Goal: Communication & Community: Connect with others

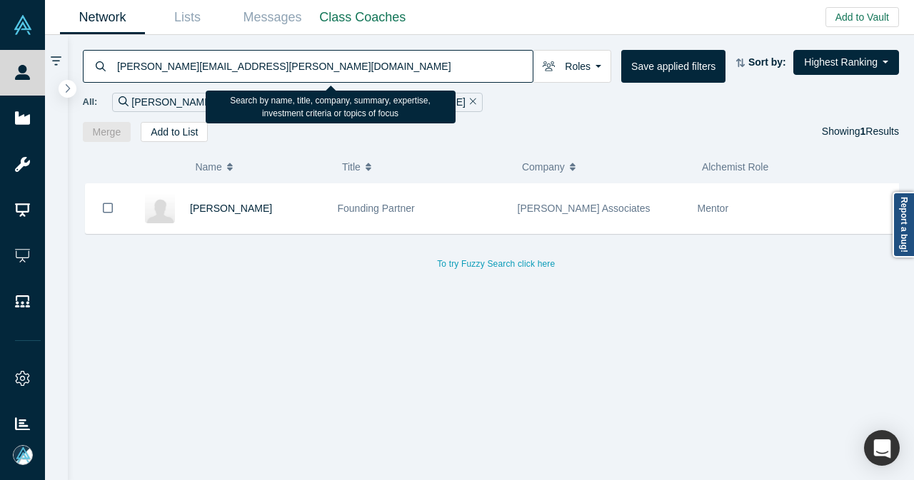
drag, startPoint x: 206, startPoint y: 65, endPoint x: 96, endPoint y: 76, distance: 110.5
click at [96, 76] on div "[PERSON_NAME][EMAIL_ADDRESS][PERSON_NAME][DOMAIN_NAME]" at bounding box center [308, 66] width 451 height 33
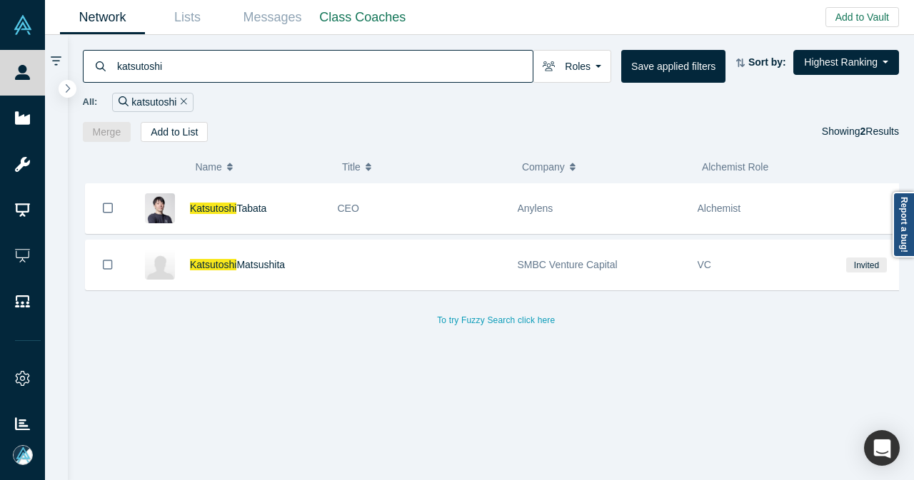
type input "katsutoshi"
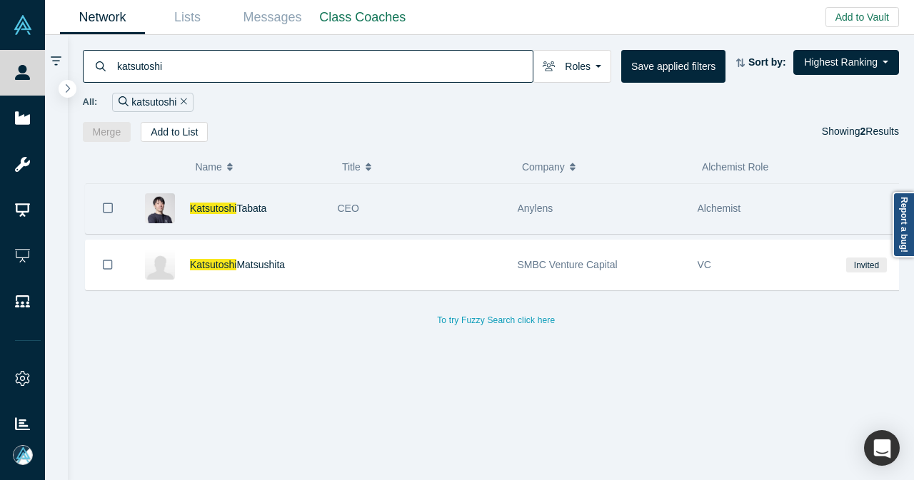
click at [431, 201] on div "CEO" at bounding box center [420, 208] width 165 height 49
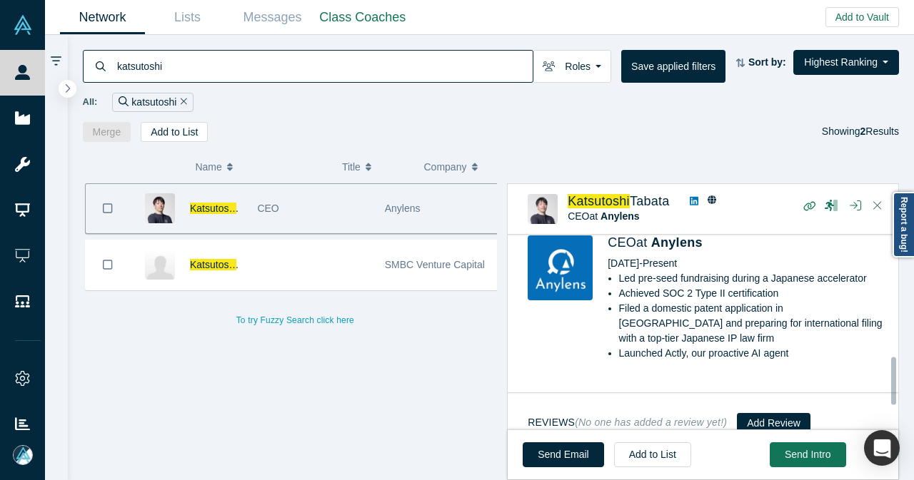
scroll to position [329, 0]
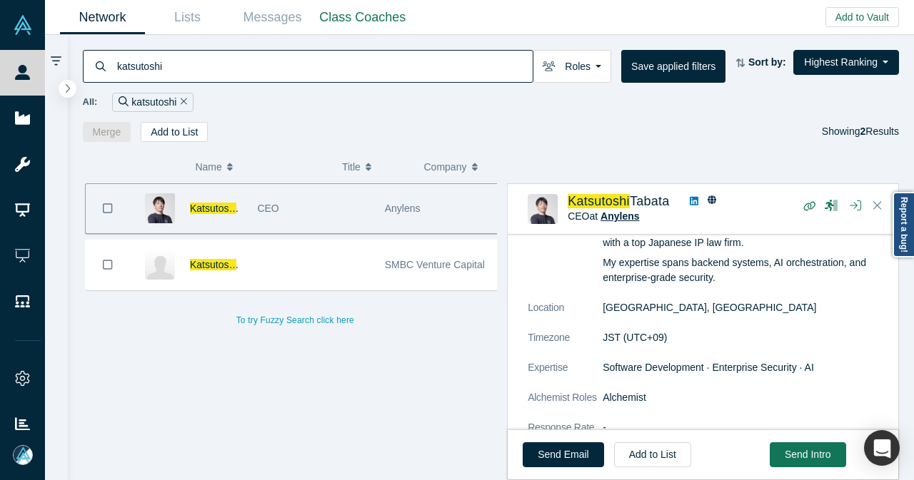
click at [611, 221] on span "Anylens" at bounding box center [619, 216] width 39 height 11
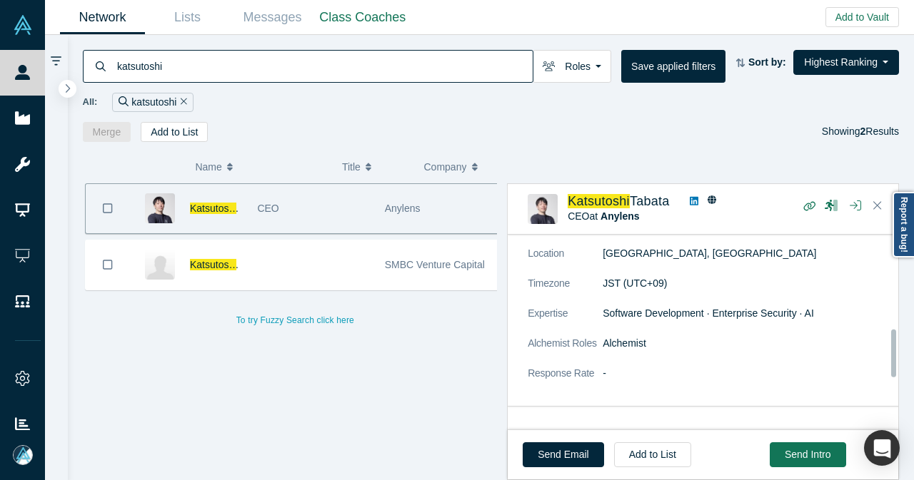
scroll to position [401, 0]
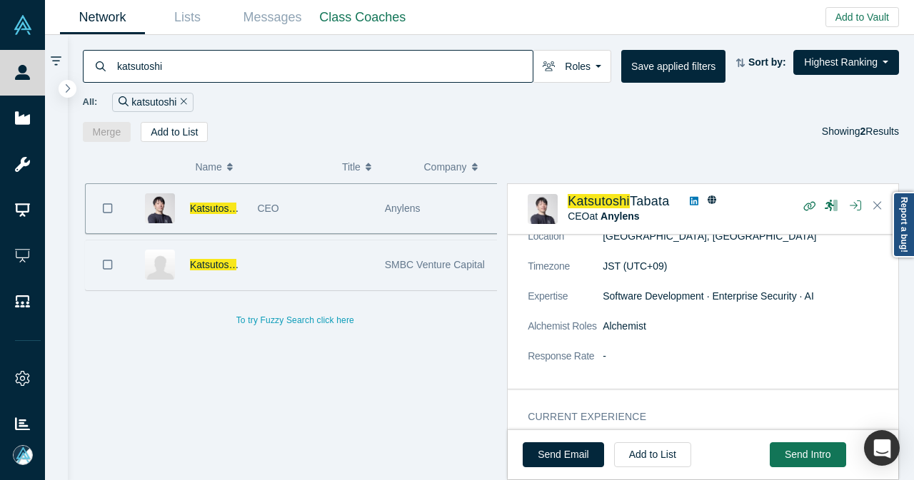
click at [304, 267] on div at bounding box center [313, 265] width 127 height 49
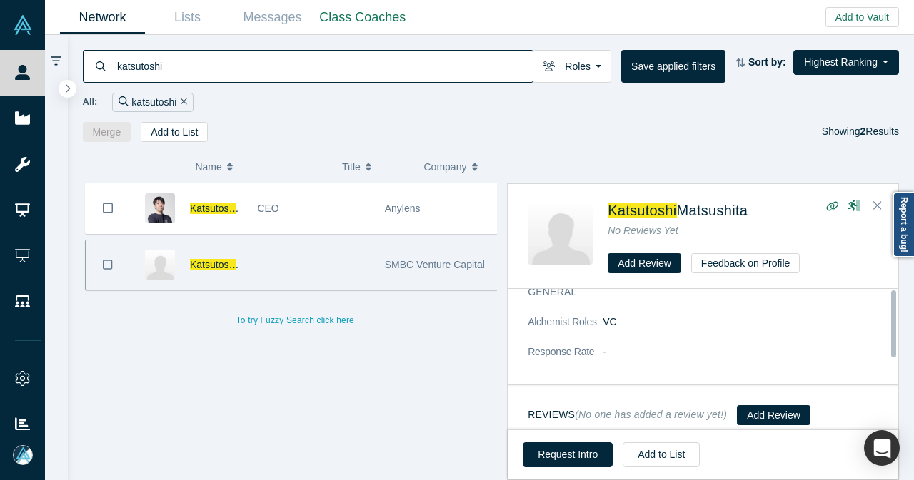
scroll to position [0, 0]
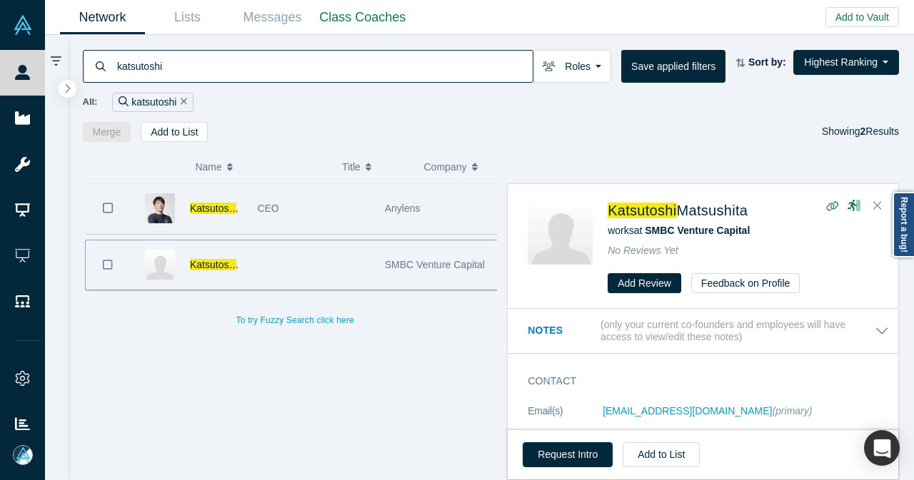
click at [303, 221] on div "CEO" at bounding box center [313, 208] width 112 height 49
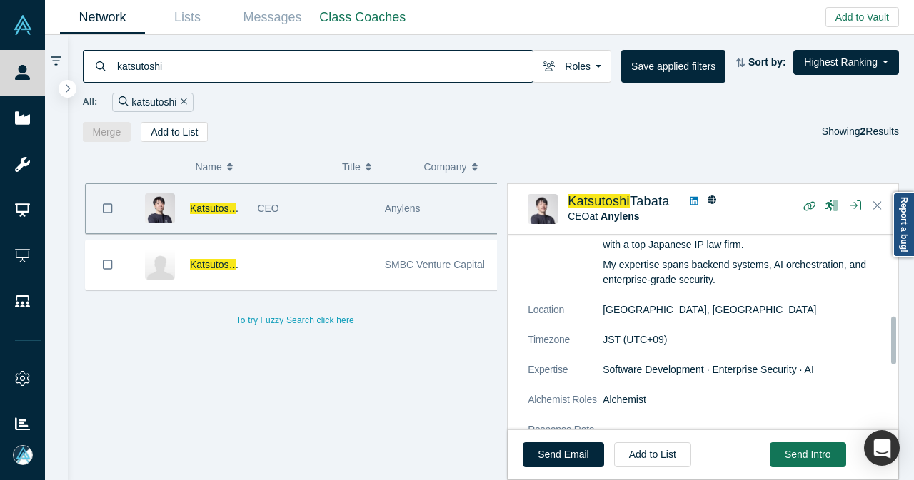
scroll to position [357, 0]
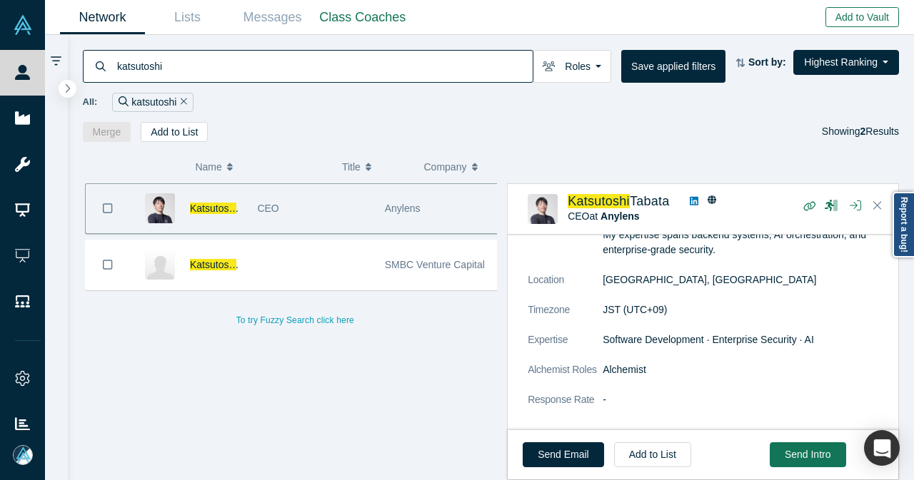
click at [835, 16] on button "Add to Vault" at bounding box center [862, 17] width 74 height 20
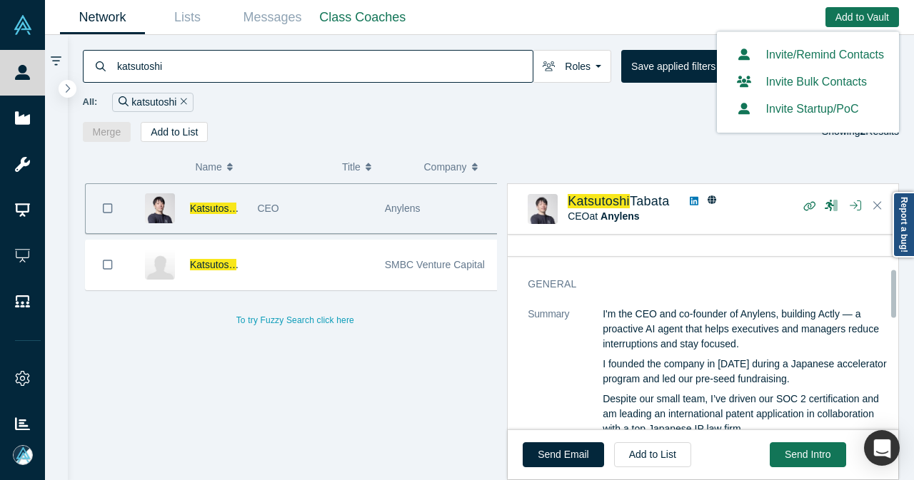
scroll to position [0, 0]
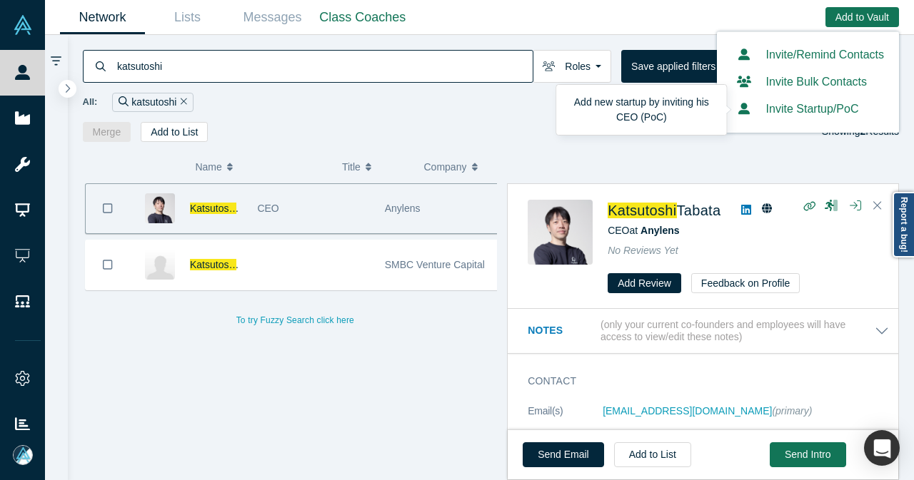
click at [764, 114] on button "Invite Startup/PoC" at bounding box center [795, 109] width 127 height 17
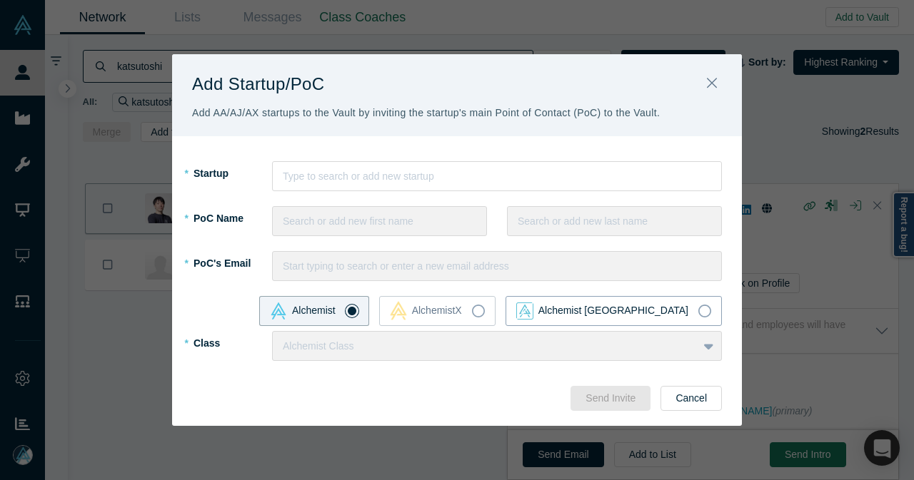
click at [698, 313] on label "Alchemist Japan" at bounding box center [613, 311] width 216 height 30
click at [0, 0] on input "Alchemist Japan" at bounding box center [0, 0] width 0 height 0
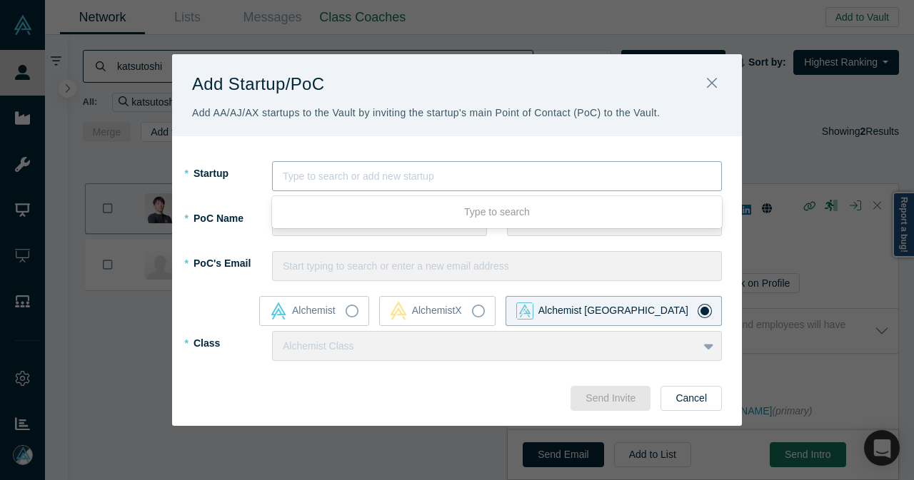
click at [330, 178] on div at bounding box center [497, 177] width 428 height 18
type input "Anylens"
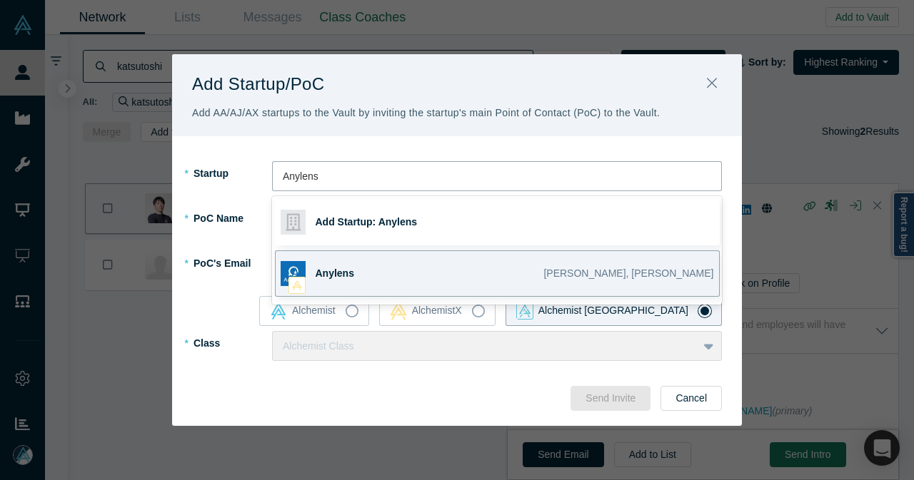
click at [331, 271] on span "Anylens" at bounding box center [335, 273] width 39 height 11
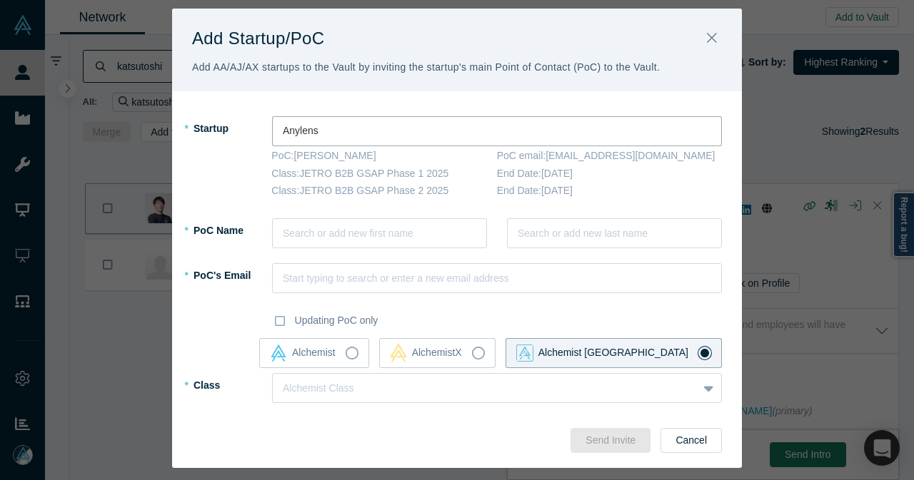
scroll to position [47, 0]
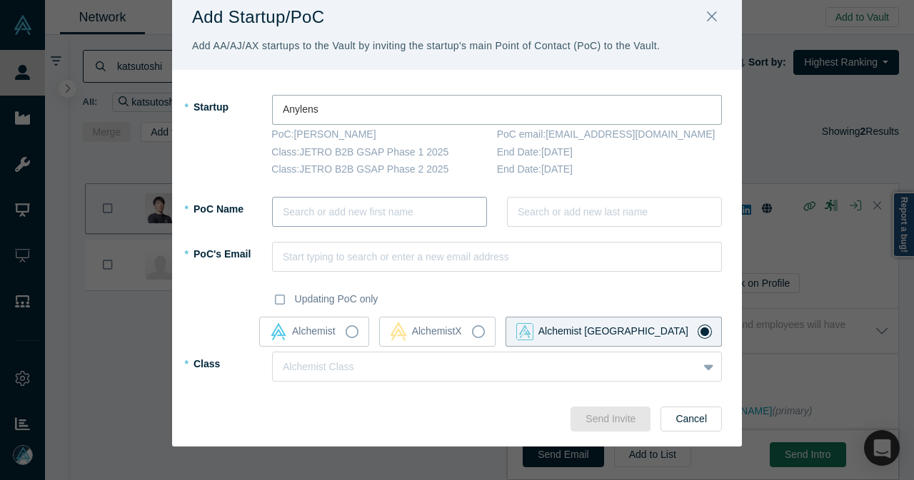
click at [322, 214] on div at bounding box center [379, 212] width 193 height 18
type input "Katsutoshi"
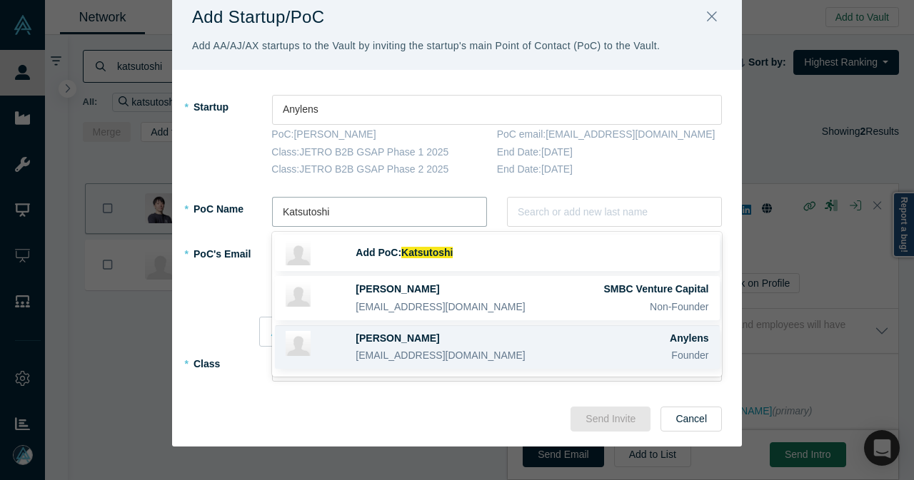
click at [341, 339] on div at bounding box center [321, 347] width 71 height 33
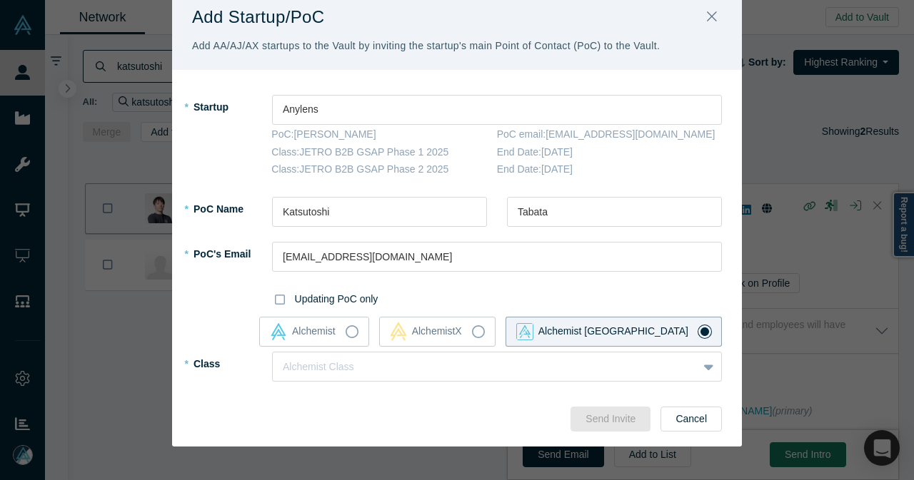
click at [276, 302] on icon at bounding box center [280, 299] width 10 height 11
click at [0, 0] on input "Updating PoC only" at bounding box center [0, 0] width 0 height 0
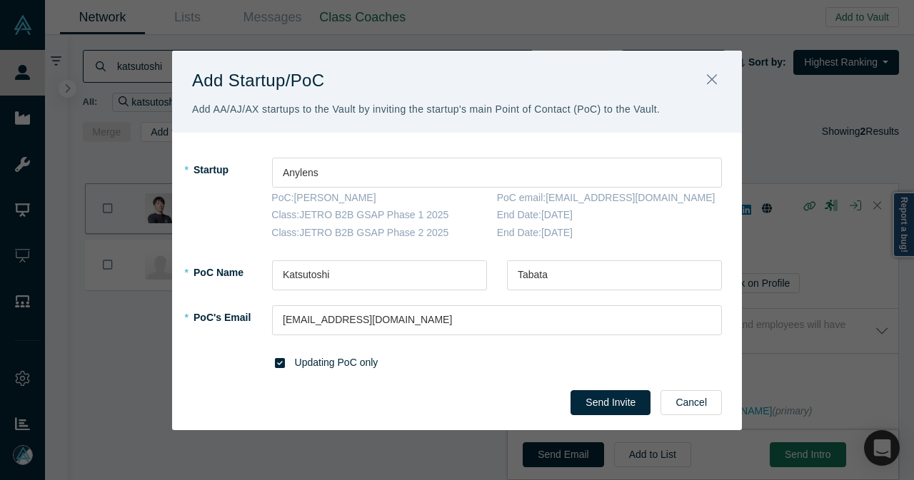
click at [287, 362] on label "Updating PoC only" at bounding box center [497, 366] width 450 height 30
click at [0, 0] on input "Updating PoC only" at bounding box center [0, 0] width 0 height 0
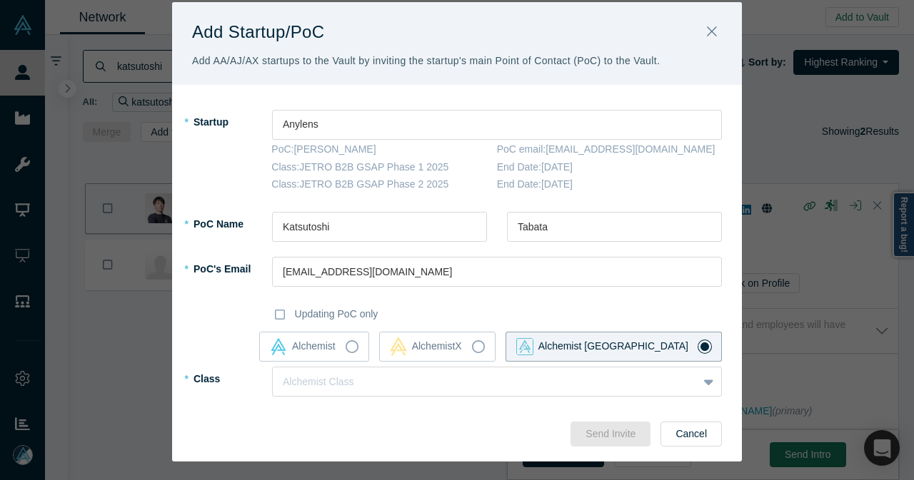
scroll to position [47, 0]
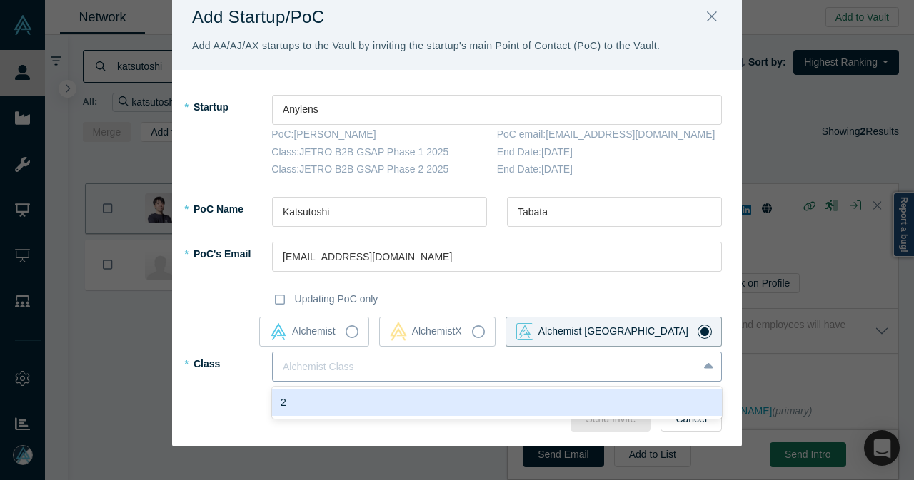
click at [462, 373] on div at bounding box center [485, 367] width 405 height 18
click at [416, 404] on div "2" at bounding box center [497, 403] width 450 height 26
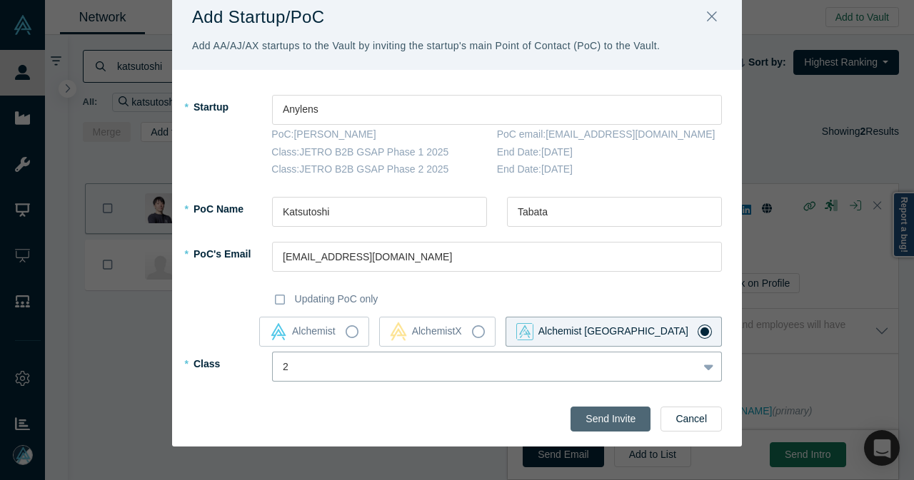
click at [626, 419] on button "Send Invite" at bounding box center [610, 419] width 80 height 25
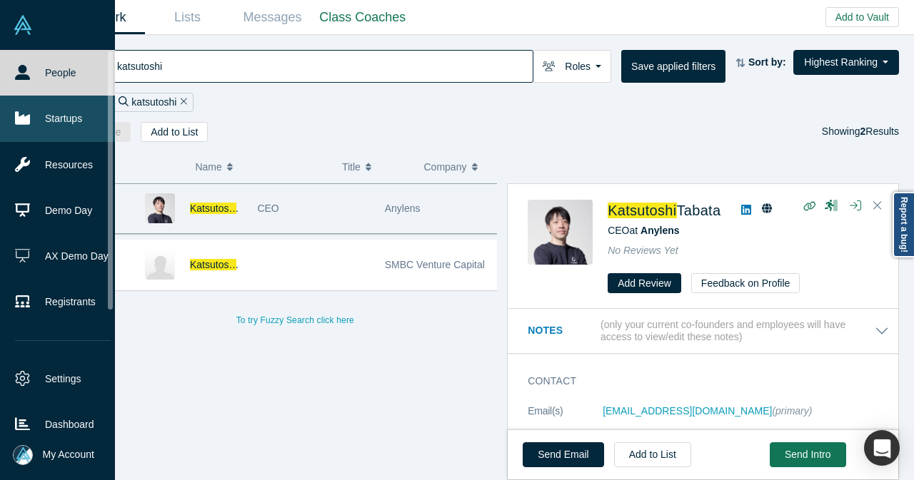
click at [51, 125] on link "Startups" at bounding box center [63, 119] width 126 height 46
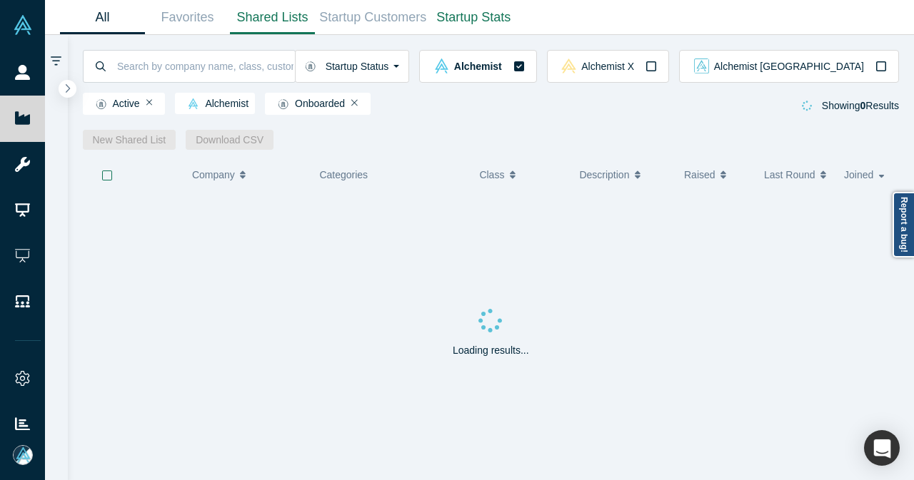
click at [290, 24] on link "Shared Lists" at bounding box center [272, 18] width 85 height 34
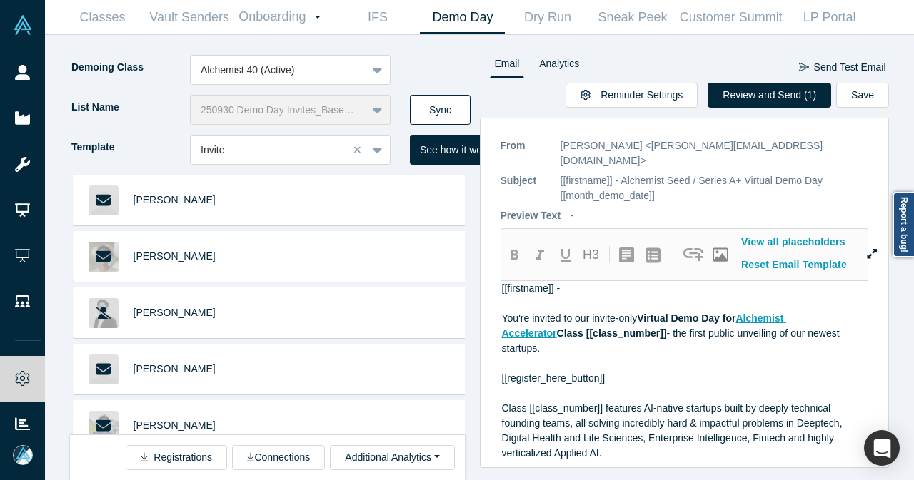
click at [420, 109] on button "Sync" at bounding box center [440, 110] width 61 height 30
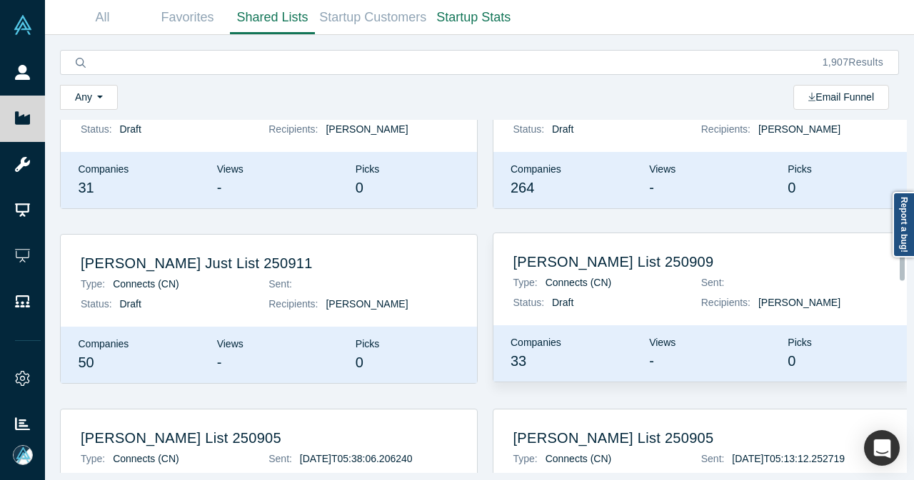
scroll to position [500, 0]
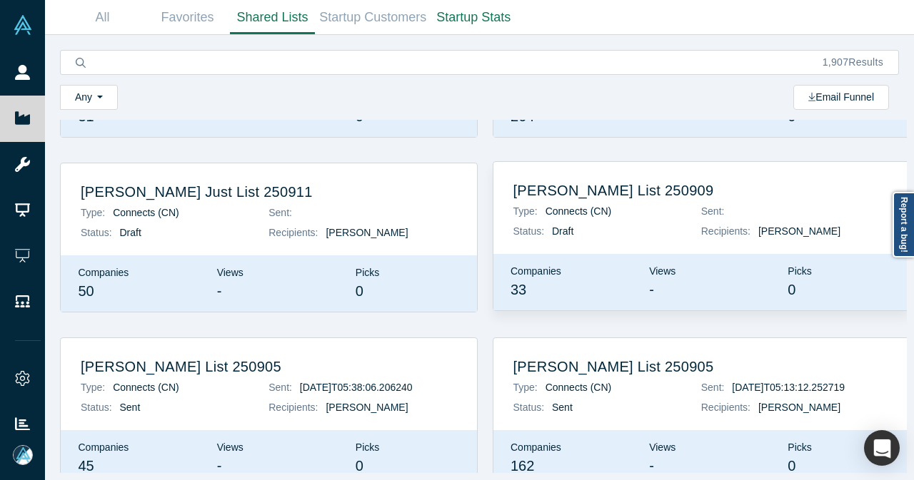
click at [573, 206] on p "Type: Connects (CN)" at bounding box center [607, 211] width 188 height 15
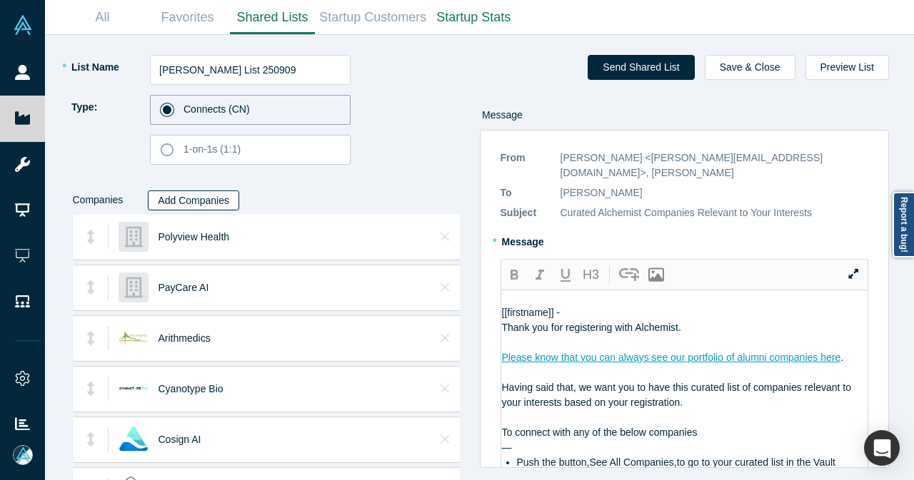
click at [213, 197] on button "Add Companies" at bounding box center [193, 201] width 91 height 20
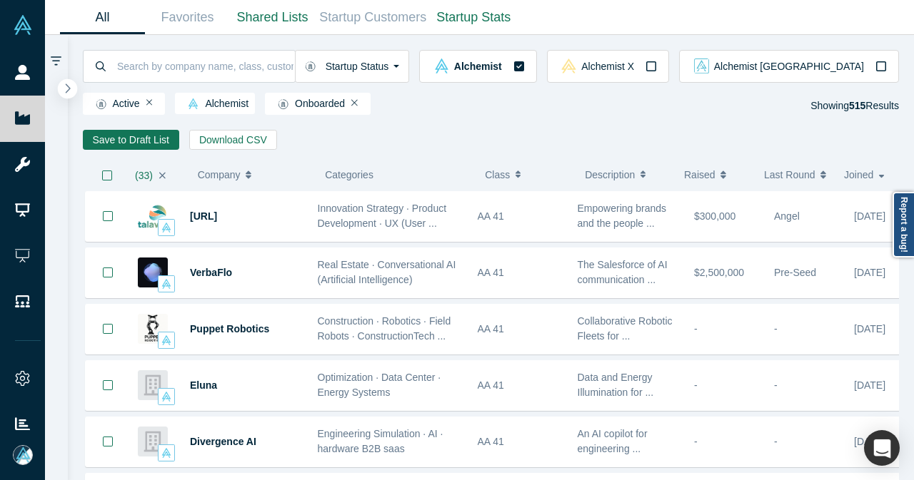
click at [67, 82] on button "button" at bounding box center [67, 88] width 19 height 19
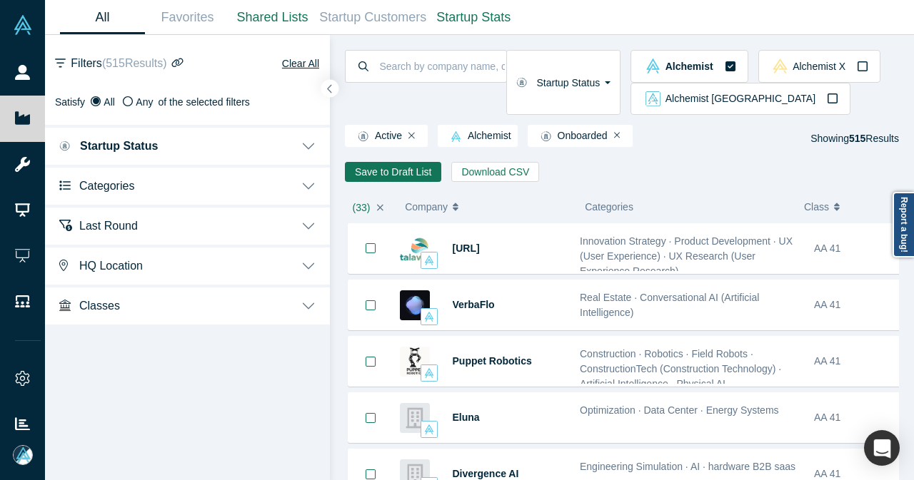
click at [316, 172] on button "Categories" at bounding box center [187, 185] width 285 height 40
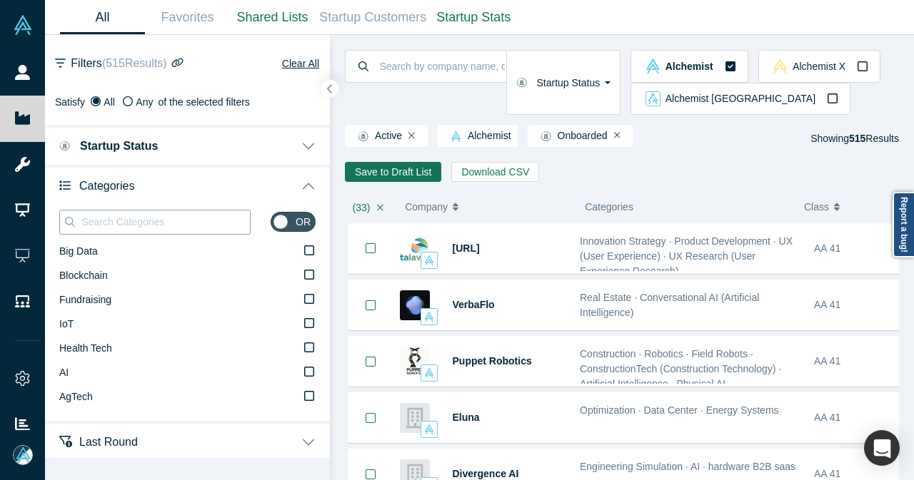
click at [173, 227] on input at bounding box center [165, 222] width 170 height 19
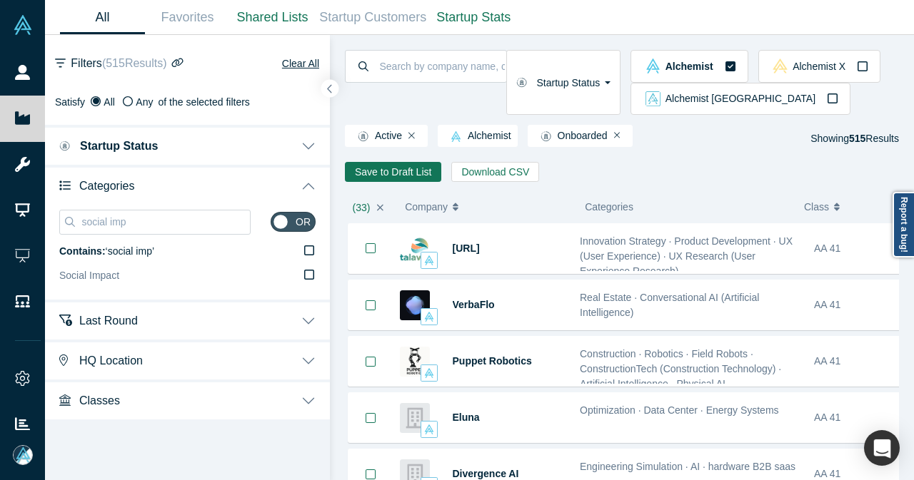
click at [311, 278] on icon at bounding box center [309, 274] width 10 height 11
click at [0, 0] on input "Social Impact" at bounding box center [0, 0] width 0 height 0
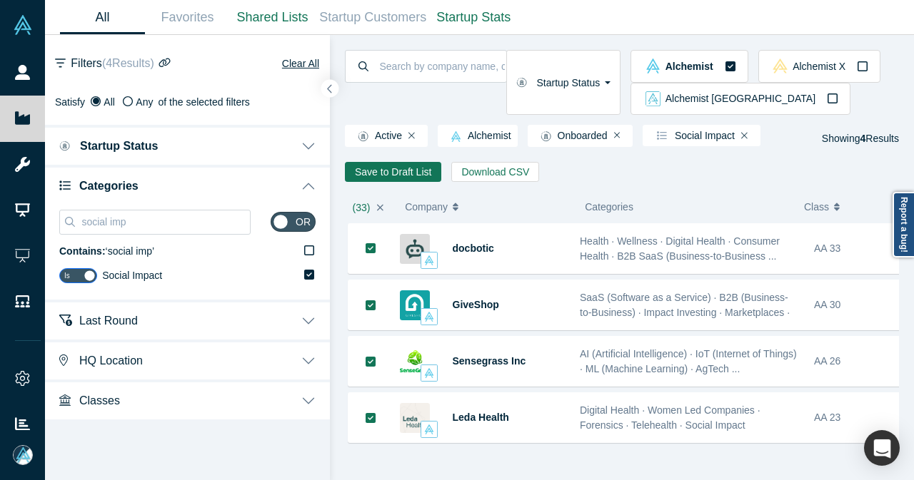
drag, startPoint x: 158, startPoint y: 224, endPoint x: 51, endPoint y: 226, distance: 107.1
click at [51, 226] on div "social imp or Contains: ‘ social imp ’ Is Social Impact" at bounding box center [187, 252] width 285 height 95
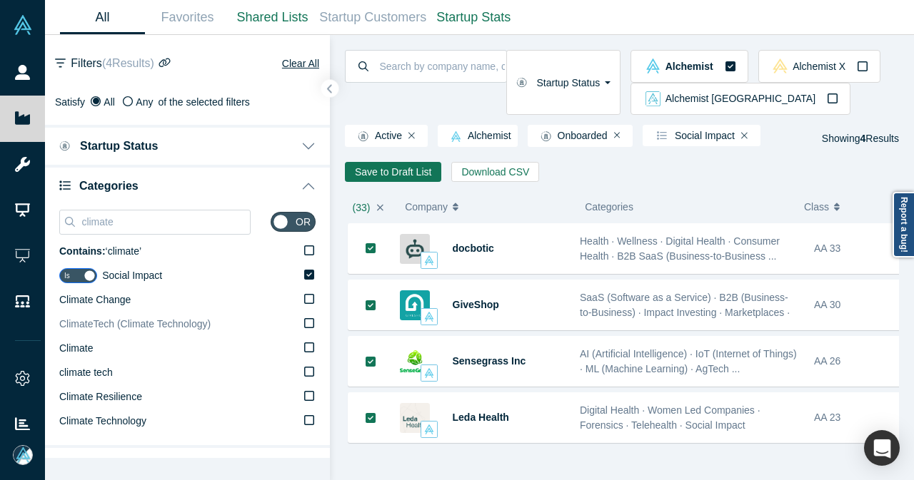
click at [304, 323] on icon at bounding box center [309, 323] width 10 height 11
click at [0, 0] on input "ClimateTech (Climate Technology)" at bounding box center [0, 0] width 0 height 0
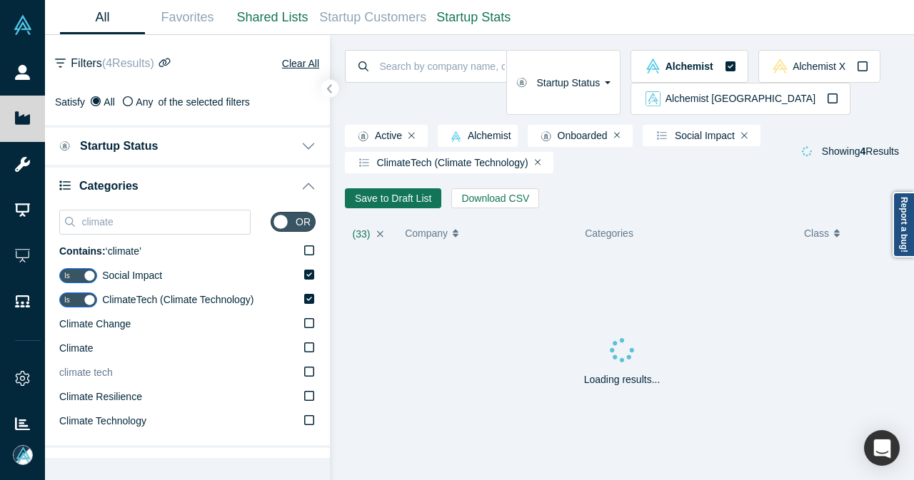
click at [304, 371] on icon at bounding box center [309, 371] width 10 height 11
click at [0, 0] on input "climate tech" at bounding box center [0, 0] width 0 height 0
click at [304, 423] on icon at bounding box center [309, 420] width 10 height 11
click at [0, 0] on input "Climate Technology" at bounding box center [0, 0] width 0 height 0
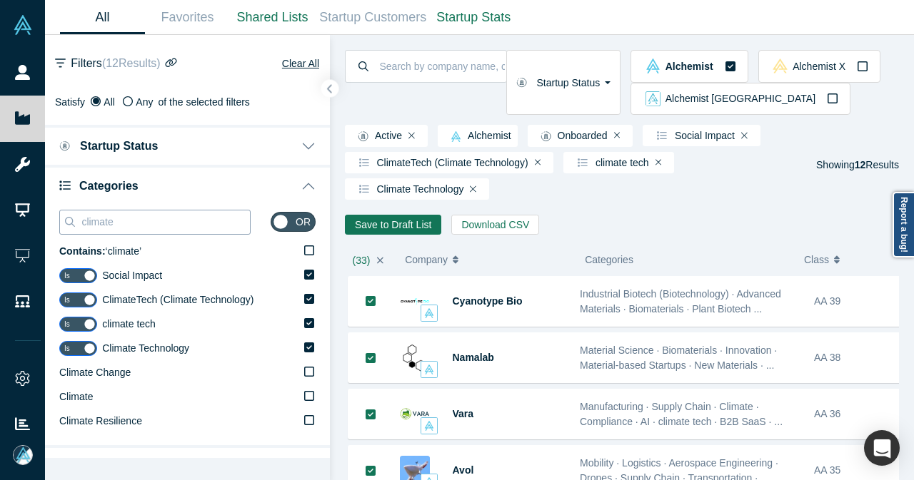
click at [79, 224] on div "climate" at bounding box center [154, 222] width 191 height 25
click at [304, 446] on icon at bounding box center [309, 444] width 10 height 11
click at [0, 0] on input "Healthtech (Health Technology)" at bounding box center [0, 0] width 0 height 0
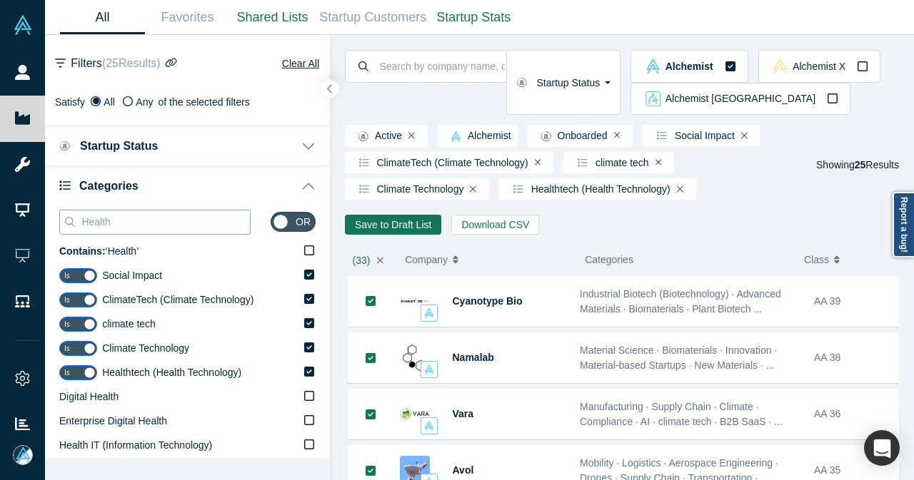
click at [163, 226] on input "Health" at bounding box center [165, 222] width 170 height 19
click at [304, 392] on icon at bounding box center [309, 396] width 10 height 10
click at [0, 0] on input "Healthtech" at bounding box center [0, 0] width 0 height 0
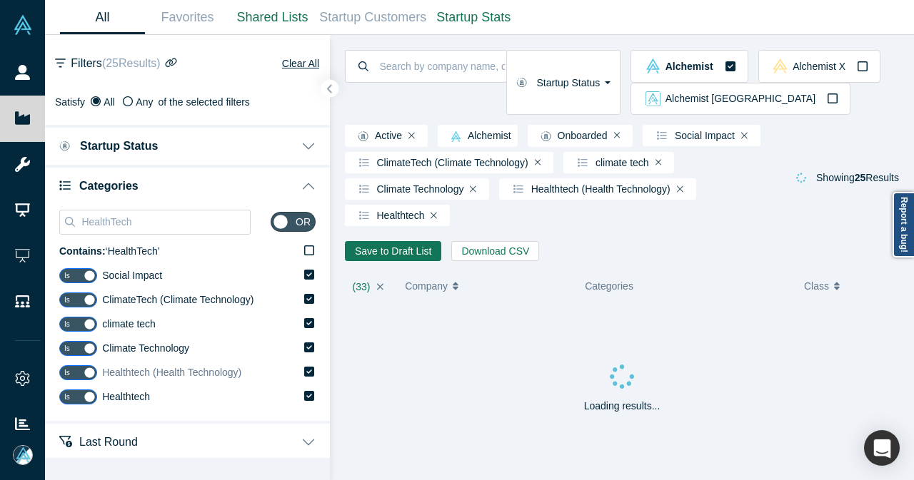
scroll to position [71, 0]
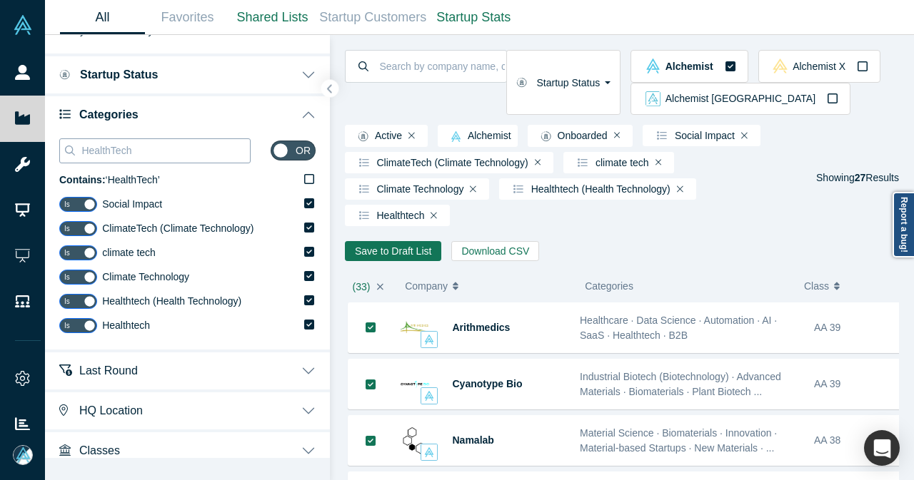
click at [112, 151] on input "HealthTech" at bounding box center [165, 150] width 170 height 19
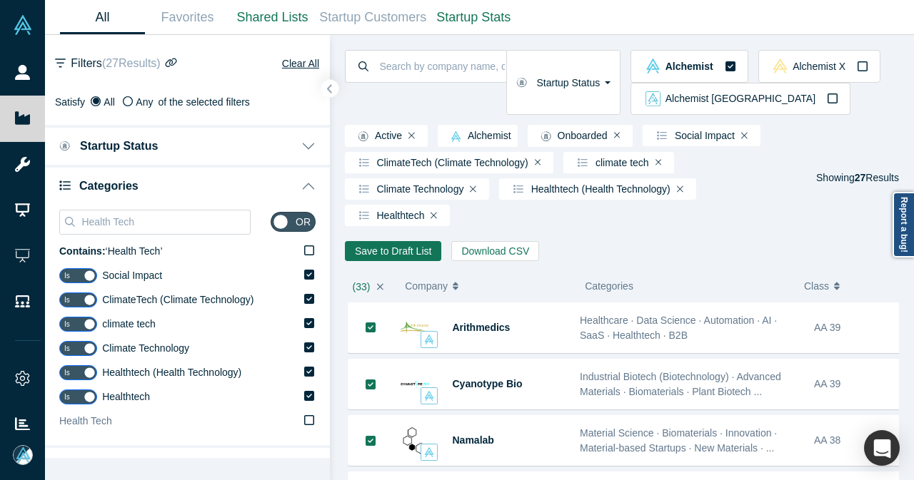
type input "Health Tech"
click at [304, 420] on icon at bounding box center [309, 420] width 10 height 11
click at [0, 0] on input "Health Tech" at bounding box center [0, 0] width 0 height 0
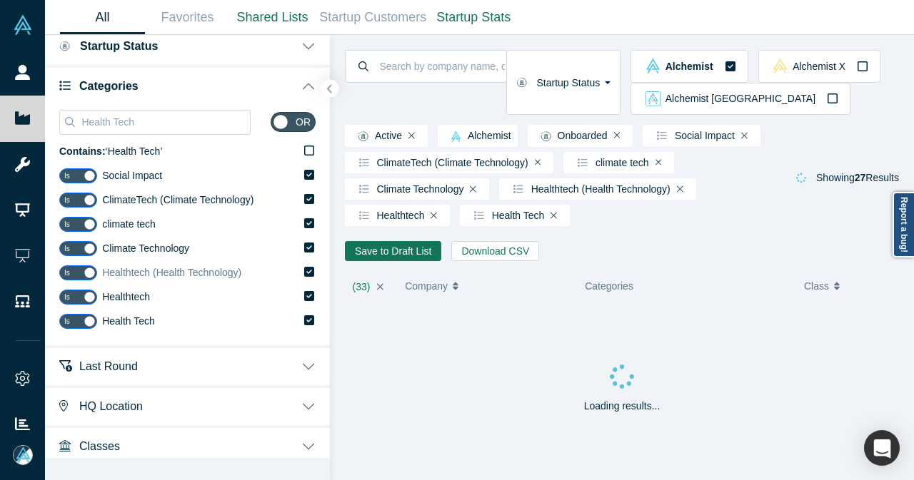
scroll to position [106, 0]
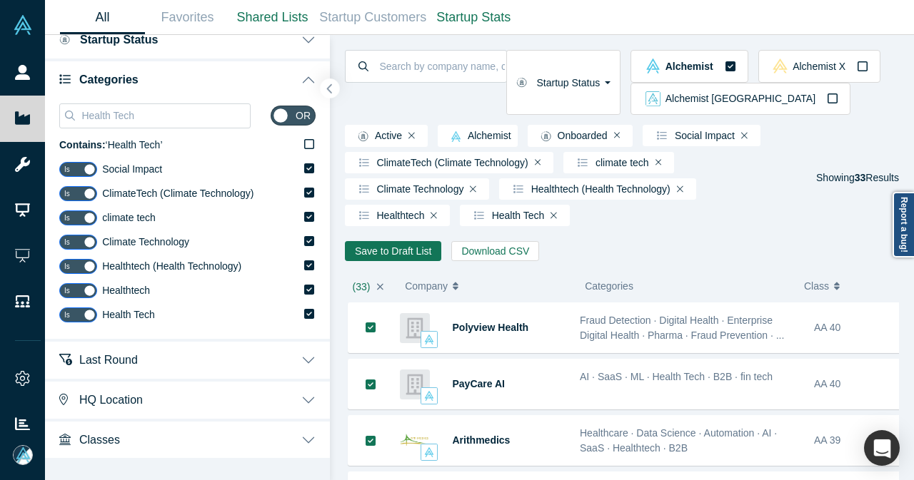
click at [331, 85] on icon "button" at bounding box center [329, 89] width 5 height 9
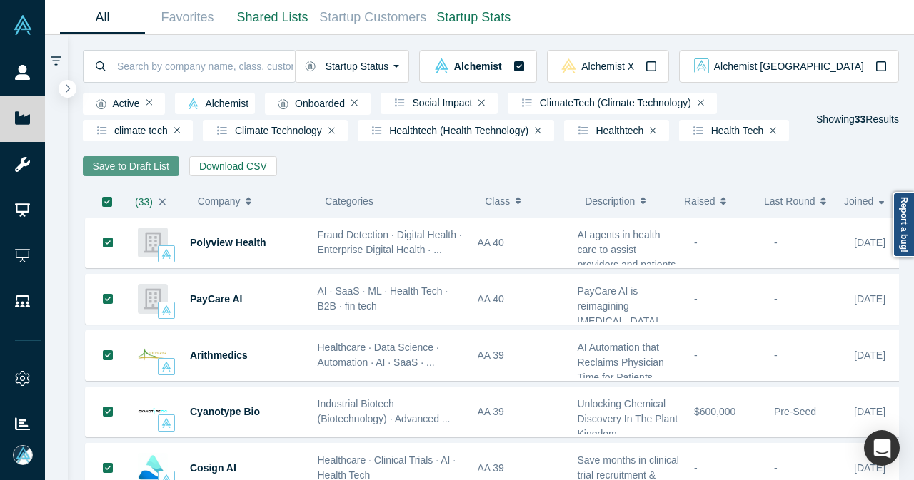
click at [124, 175] on button "Save to Draft List" at bounding box center [131, 166] width 96 height 20
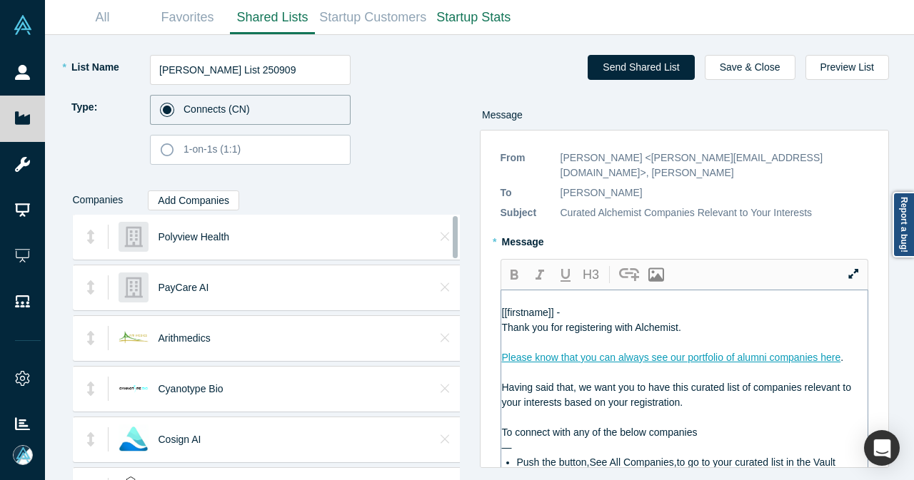
click at [590, 306] on div "[[firstname]] -" at bounding box center [685, 313] width 366 height 15
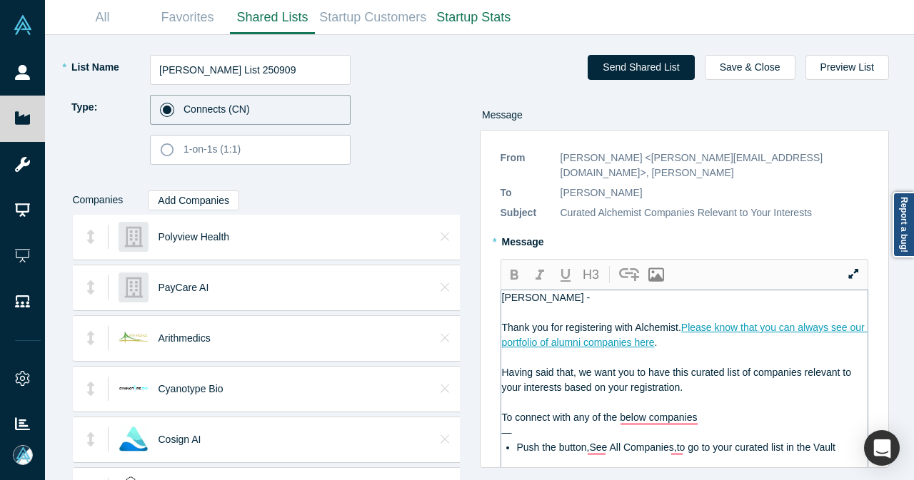
click at [603, 291] on div "Dan -" at bounding box center [685, 298] width 366 height 15
click at [688, 329] on div "Thank you for registering with Alchemist. Please know that you can always see o…" at bounding box center [685, 336] width 366 height 30
click at [693, 426] on div "—" at bounding box center [685, 433] width 366 height 15
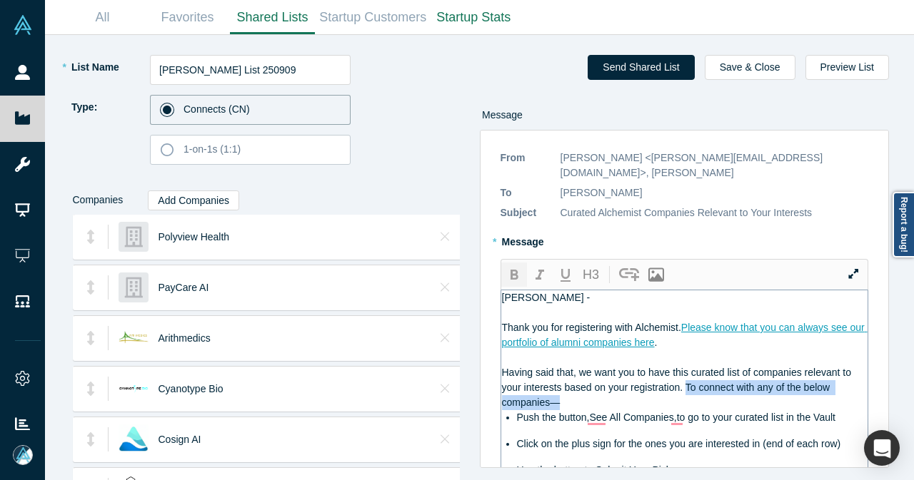
click at [520, 267] on icon "button" at bounding box center [513, 275] width 17 height 17
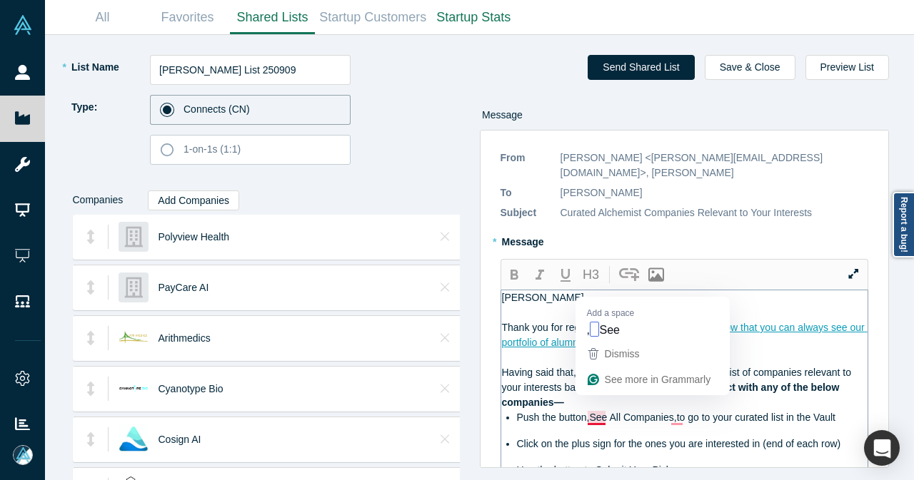
click at [588, 412] on span "Push the button,See All Companies,to go to your curated list in the Vault" at bounding box center [676, 417] width 318 height 11
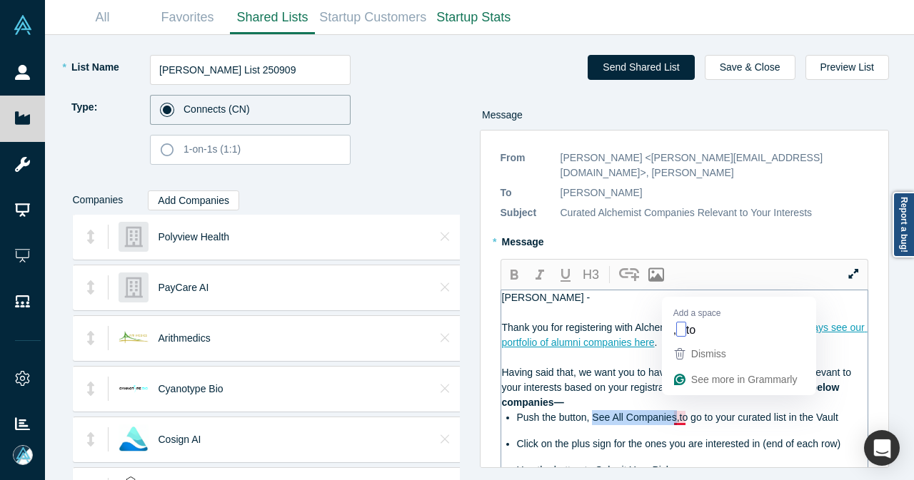
click at [671, 412] on span "Push the button, See All Companies,to go to your curated list in the Vault" at bounding box center [677, 417] width 321 height 11
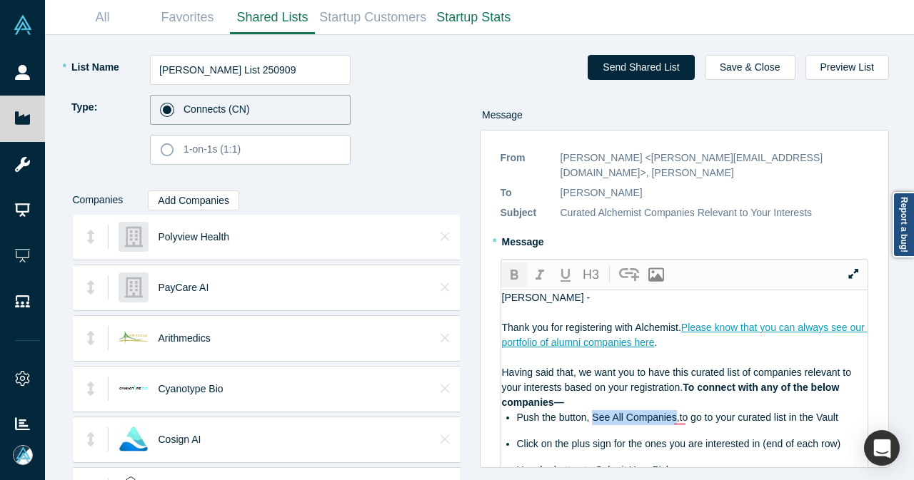
click at [513, 267] on icon "button" at bounding box center [513, 275] width 17 height 17
click at [590, 291] on div "Dan -" at bounding box center [685, 298] width 366 height 15
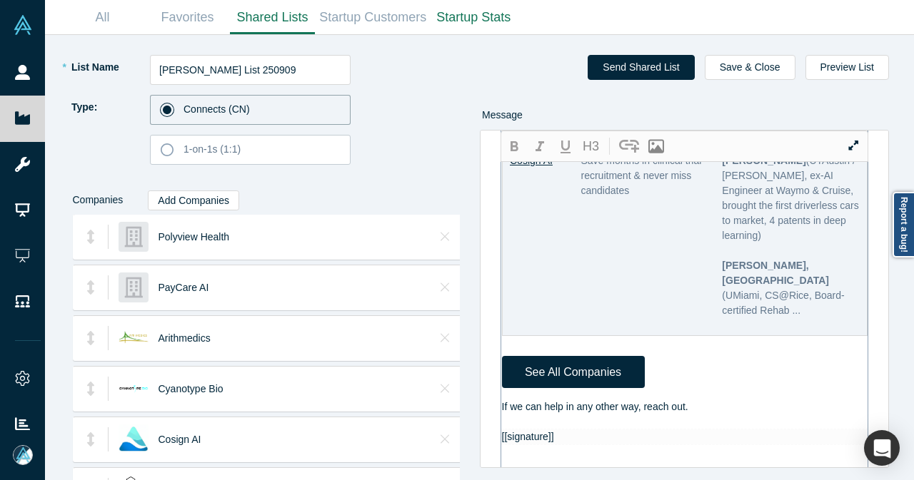
scroll to position [1428, 0]
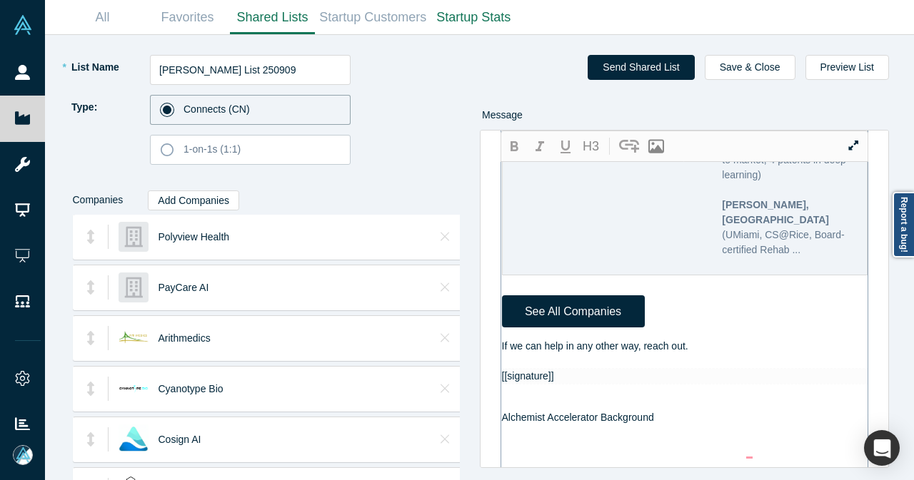
click at [712, 339] on div "If we can help in any other way, reach out." at bounding box center [685, 346] width 366 height 15
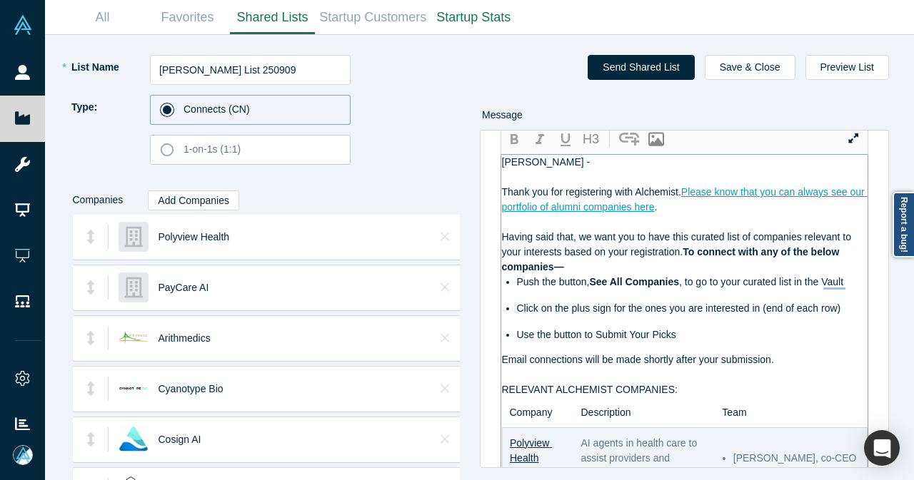
scroll to position [0, 0]
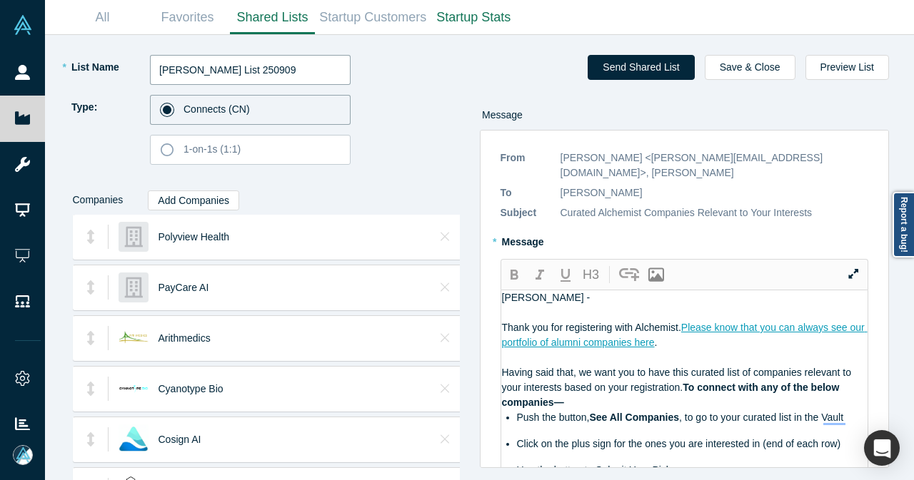
drag, startPoint x: 247, startPoint y: 69, endPoint x: 260, endPoint y: 70, distance: 12.9
click at [260, 70] on input "Dan Aliber List 250909" at bounding box center [250, 70] width 201 height 30
type input "Dan Aliber List 250911"
click at [624, 69] on button "Send Shared List" at bounding box center [641, 67] width 106 height 25
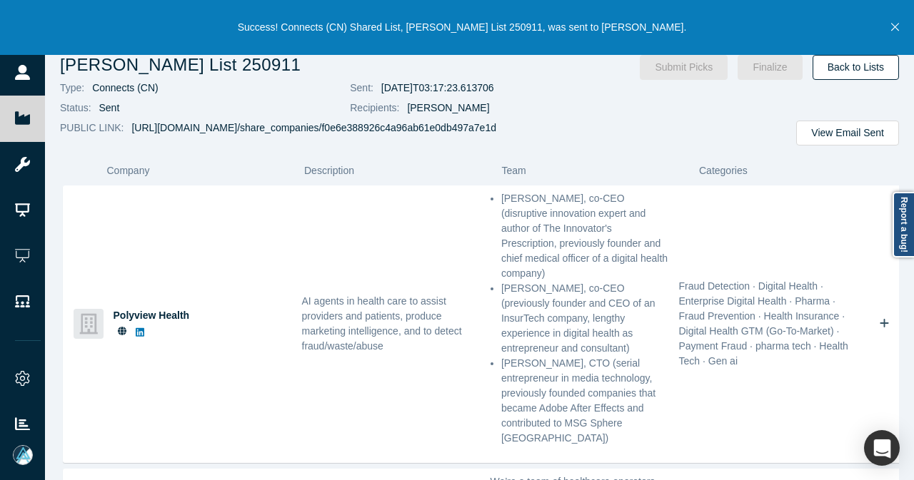
click at [871, 64] on link "Back to Lists" at bounding box center [855, 67] width 86 height 25
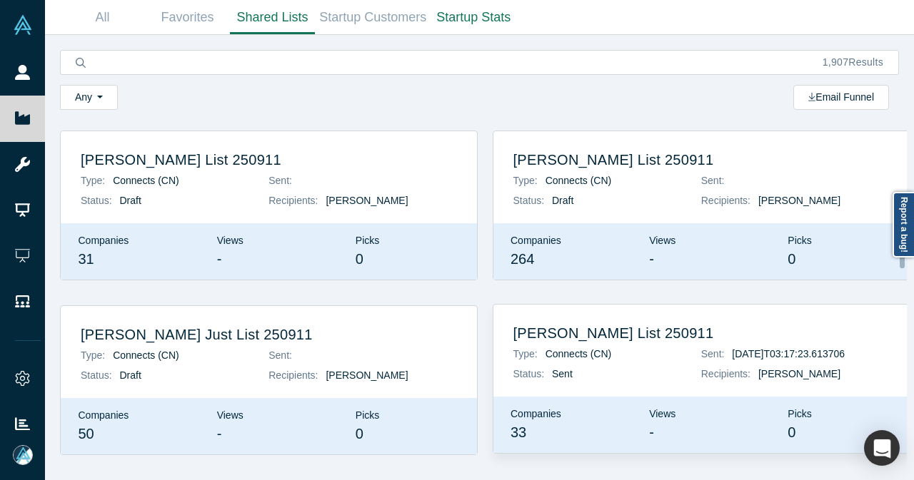
scroll to position [428, 0]
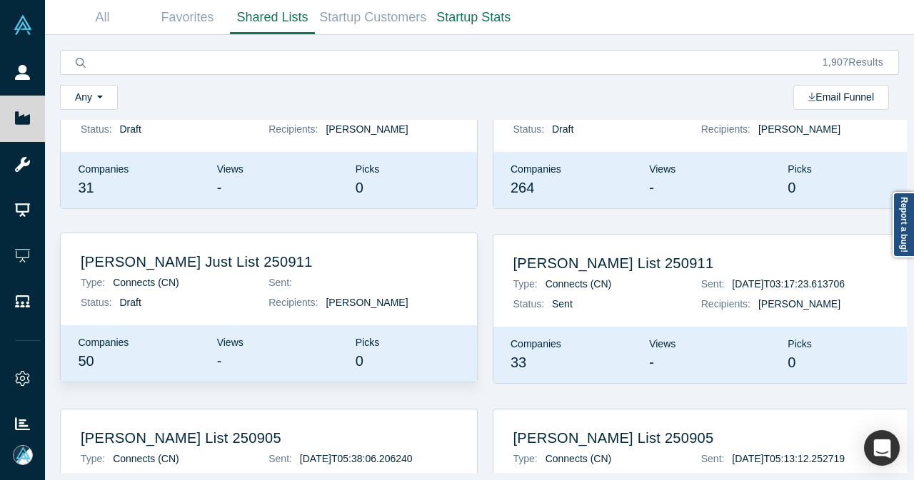
click at [254, 267] on h2 "Josh Just List 250911" at bounding box center [269, 261] width 376 height 17
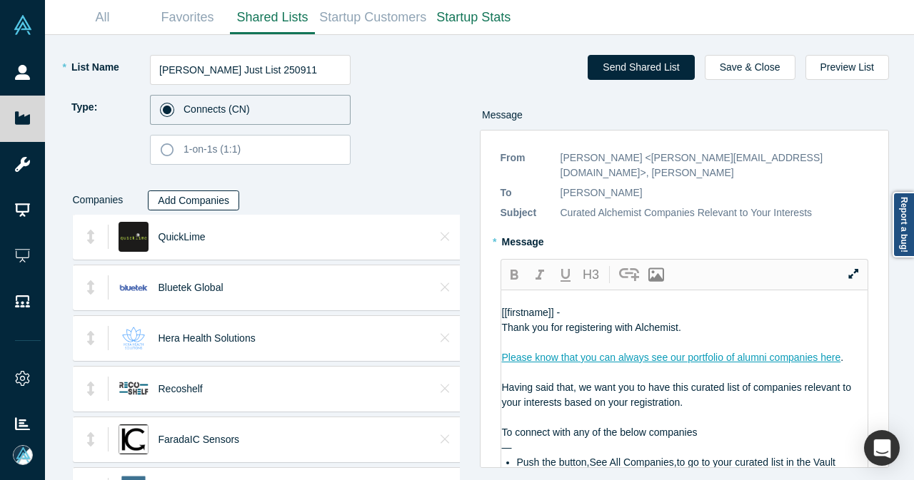
click at [203, 205] on button "Add Companies" at bounding box center [193, 201] width 91 height 20
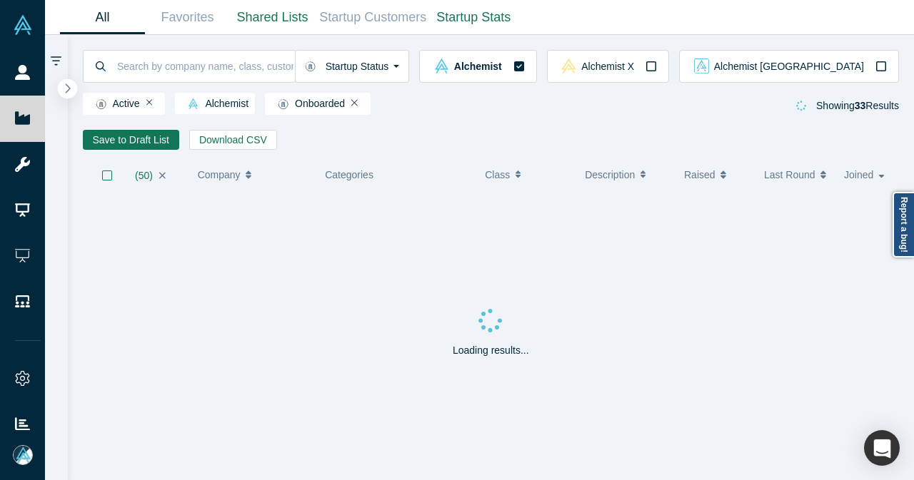
click at [70, 91] on icon "button" at bounding box center [67, 88] width 7 height 11
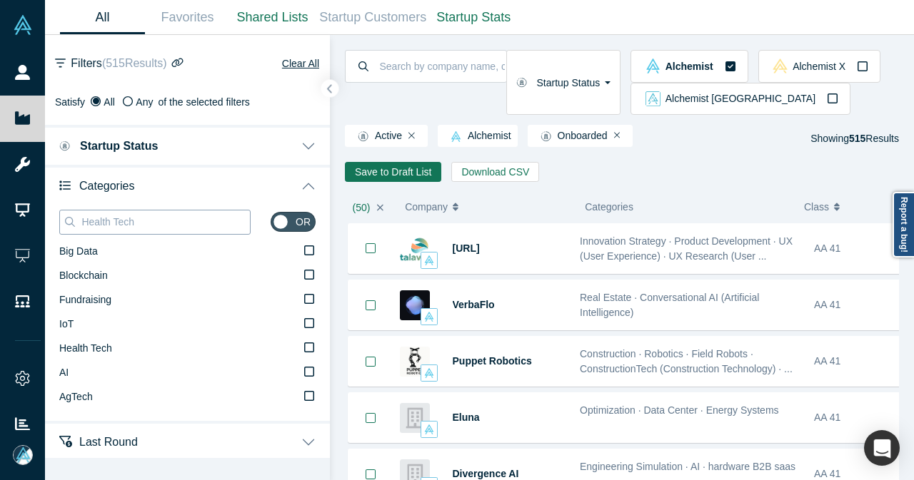
drag, startPoint x: 144, startPoint y: 221, endPoint x: 66, endPoint y: 226, distance: 78.7
click at [66, 226] on div "Health Tech" at bounding box center [154, 222] width 191 height 25
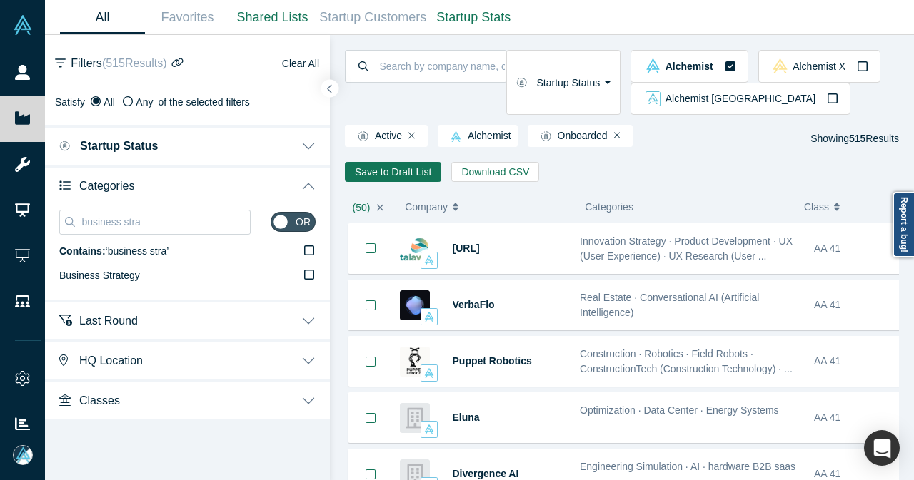
click at [316, 279] on div "business stra or Contains: ‘ business stra ’ Business Strategy" at bounding box center [187, 252] width 285 height 95
click at [311, 278] on icon at bounding box center [309, 274] width 10 height 11
click at [0, 0] on input "Business Strategy" at bounding box center [0, 0] width 0 height 0
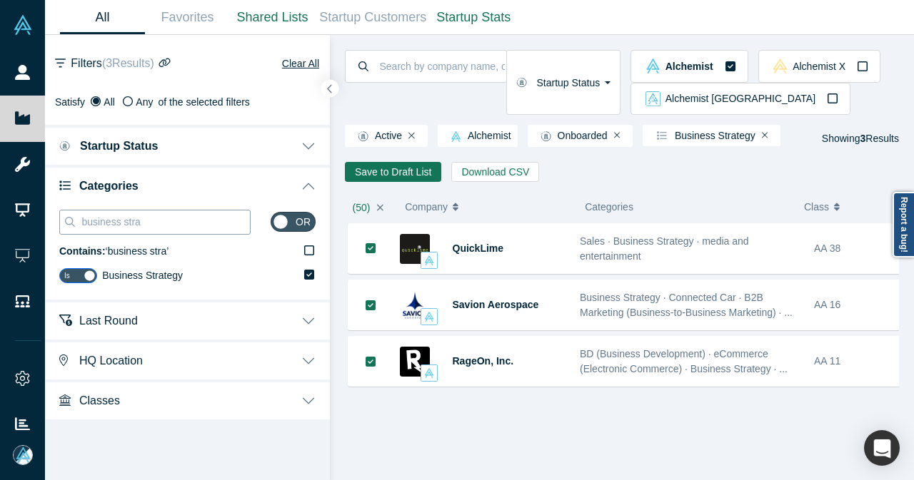
drag, startPoint x: 112, startPoint y: 226, endPoint x: 73, endPoint y: 228, distance: 39.3
click at [72, 228] on div "business stra" at bounding box center [154, 222] width 191 height 25
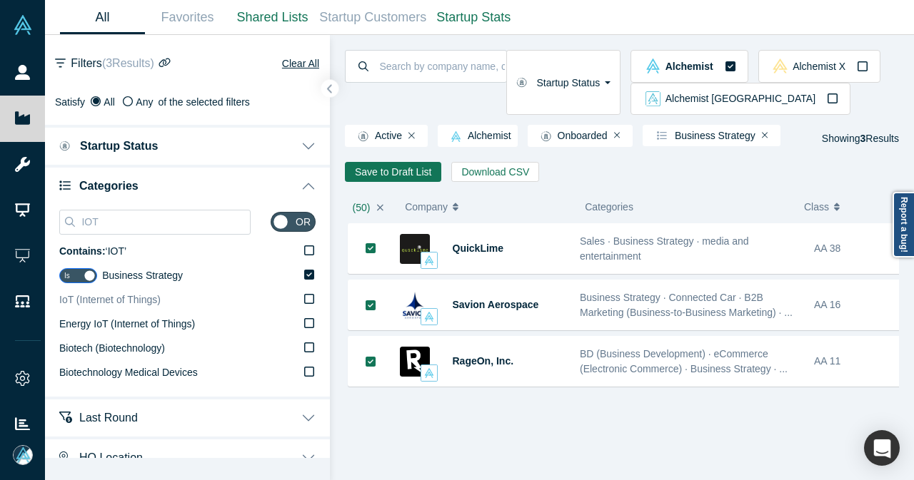
click at [151, 306] on div "IoT (Internet of Things)" at bounding box center [109, 300] width 101 height 15
click at [0, 0] on input "IoT (Internet of Things)" at bounding box center [0, 0] width 0 height 0
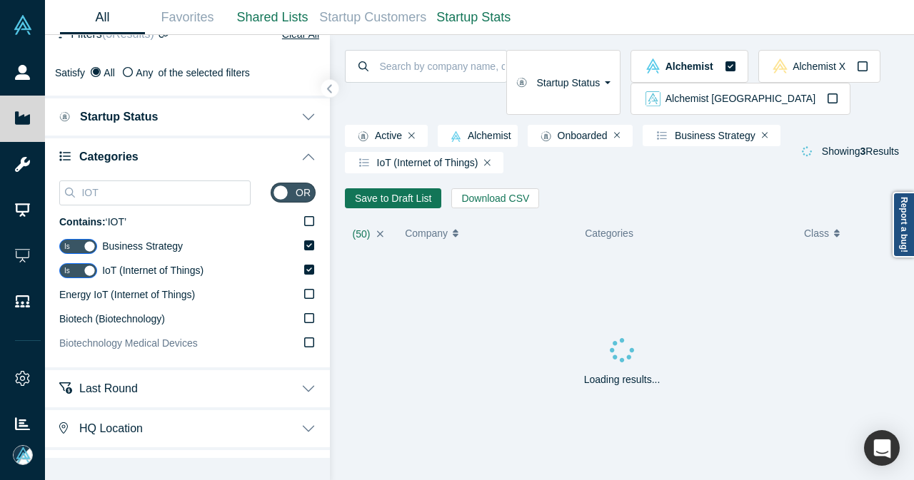
scroll to position [58, 0]
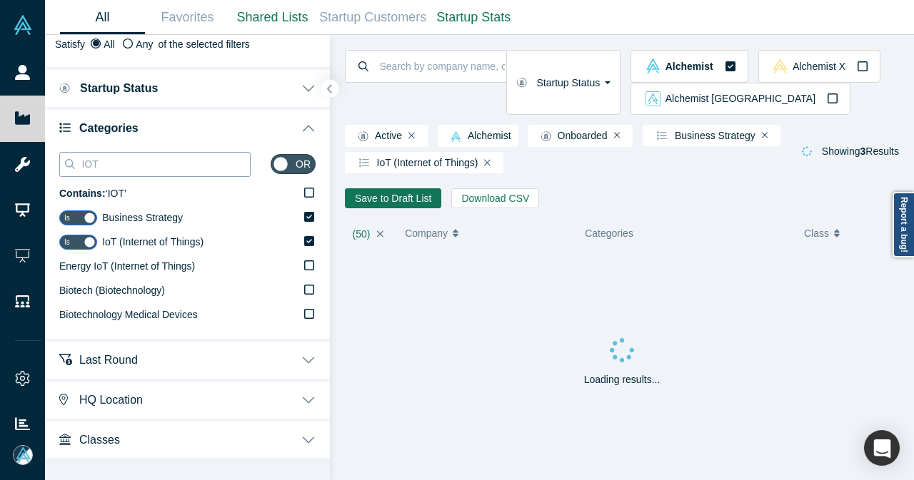
click at [130, 164] on input "IOT" at bounding box center [165, 164] width 170 height 19
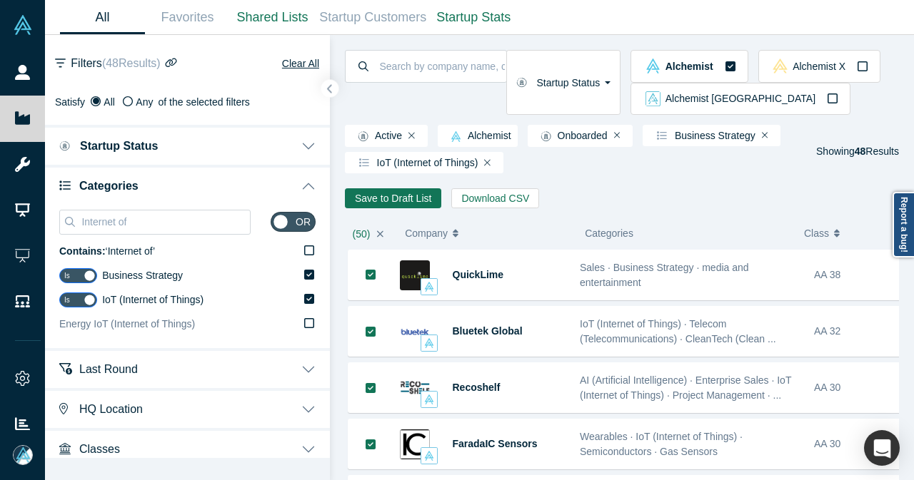
click at [304, 326] on icon at bounding box center [309, 323] width 10 height 11
click at [0, 0] on input "Energy IoT (Internet of Things)" at bounding box center [0, 0] width 0 height 0
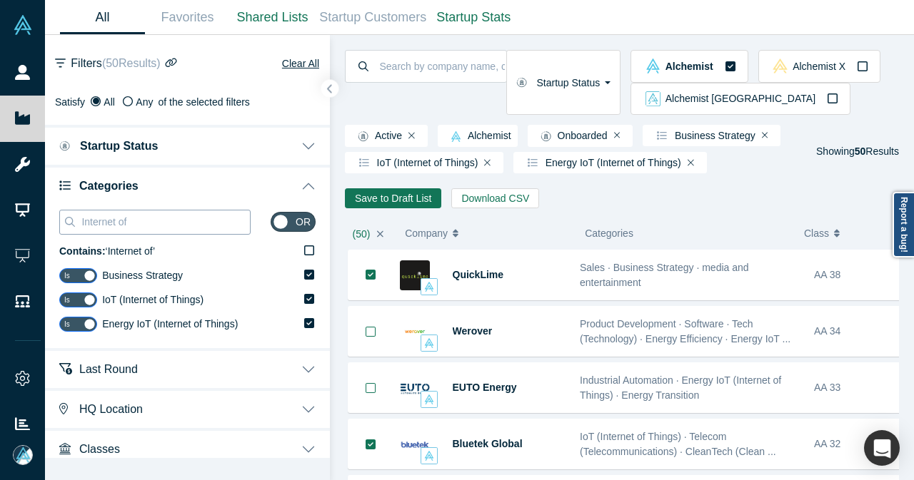
drag, startPoint x: 151, startPoint y: 227, endPoint x: 75, endPoint y: 226, distance: 76.4
click at [75, 226] on div "Internet of" at bounding box center [154, 222] width 191 height 25
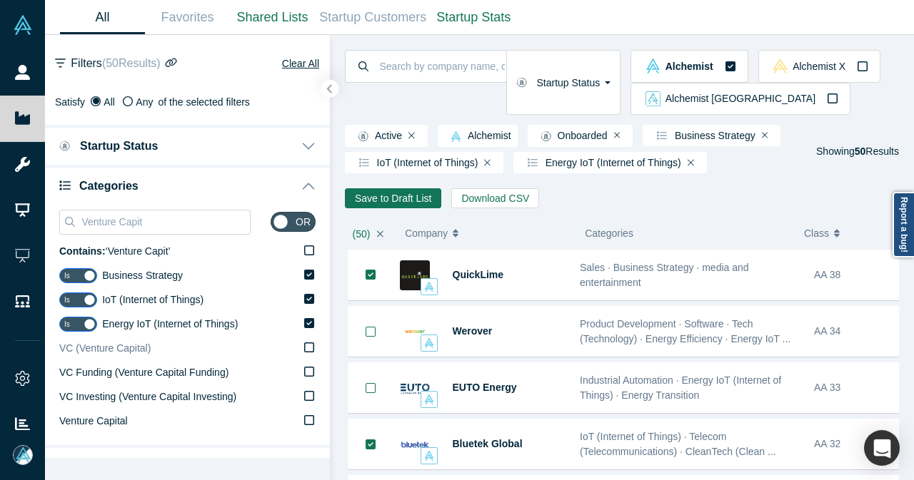
type input "Venture Capit"
click at [304, 351] on icon at bounding box center [309, 347] width 10 height 11
click at [0, 0] on input "VC (Venture Capital)" at bounding box center [0, 0] width 0 height 0
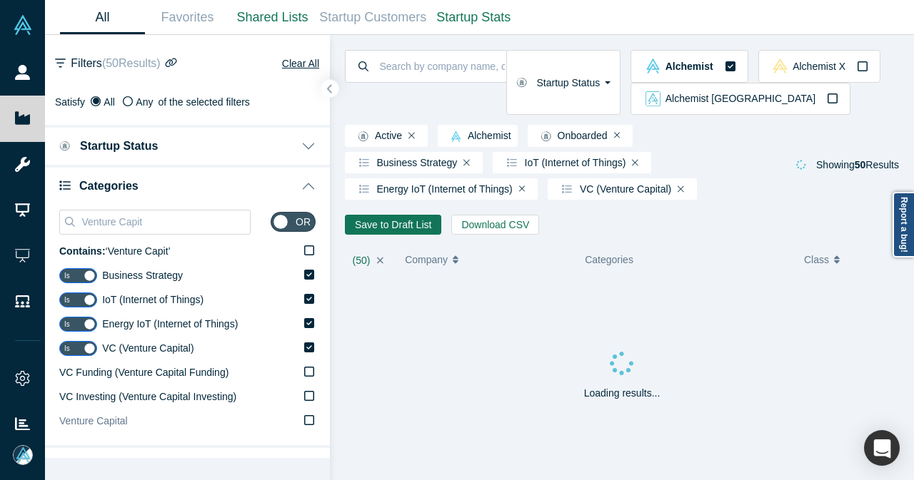
click at [304, 419] on icon at bounding box center [309, 420] width 10 height 11
click at [0, 0] on input "Venture Capital" at bounding box center [0, 0] width 0 height 0
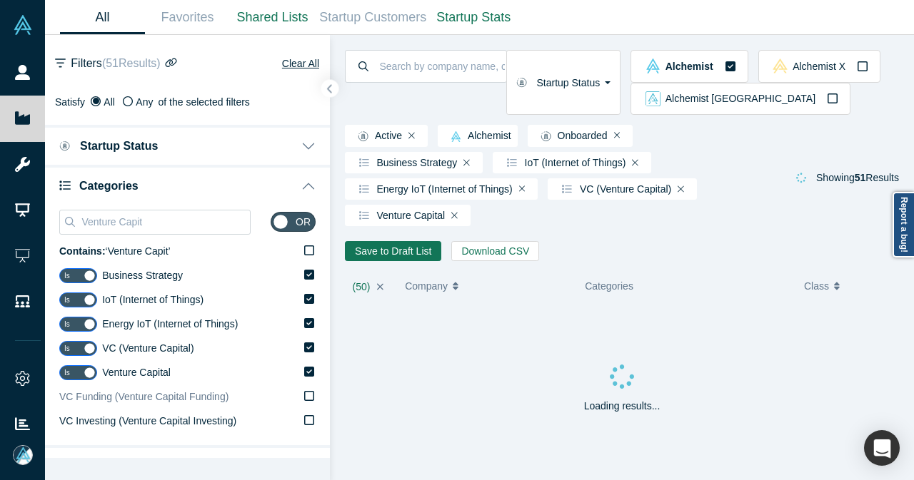
scroll to position [71, 0]
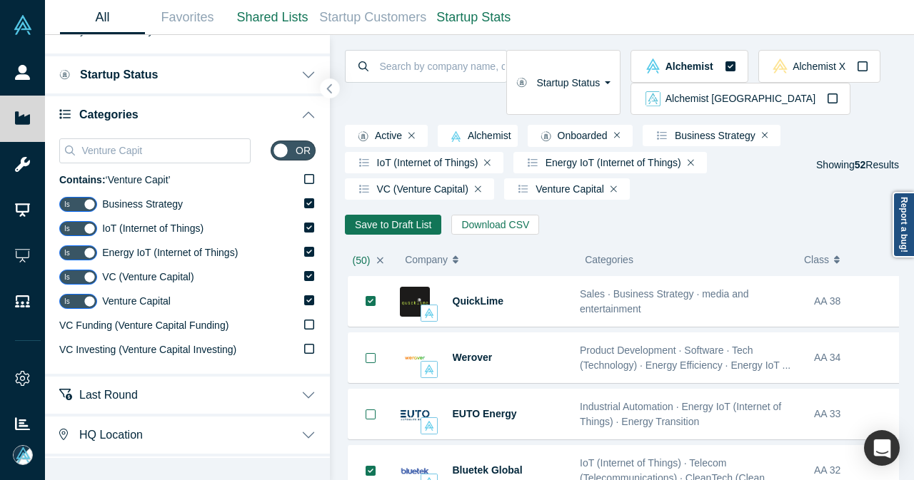
click at [327, 91] on icon "button" at bounding box center [329, 89] width 7 height 11
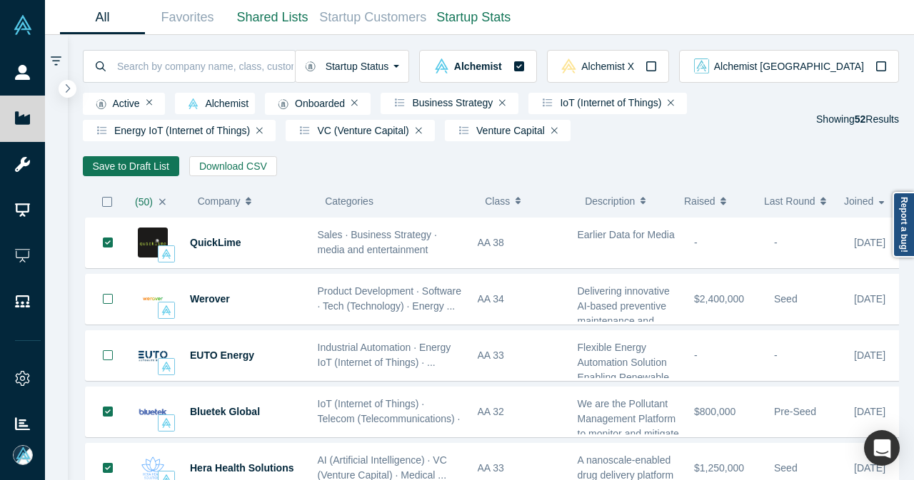
click at [106, 208] on icon "button" at bounding box center [106, 201] width 11 height 11
click at [69, 86] on icon "button" at bounding box center [67, 88] width 7 height 11
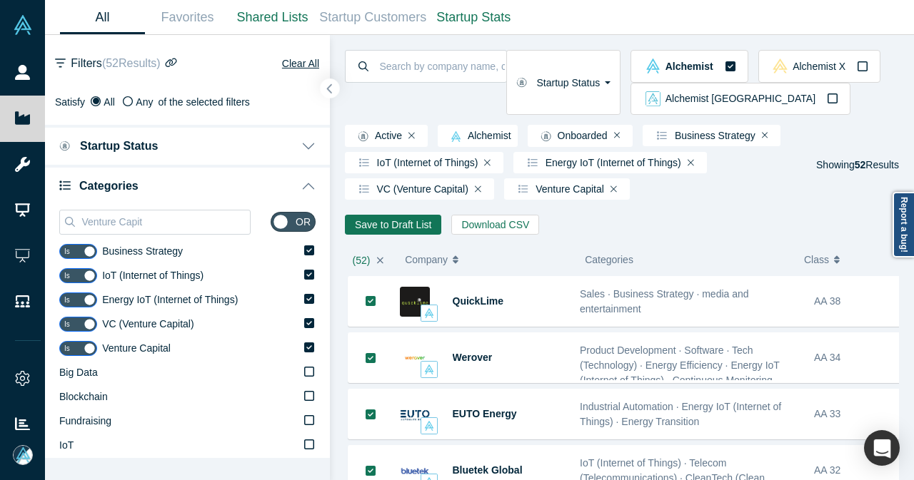
click at [331, 89] on icon "button" at bounding box center [329, 89] width 7 height 11
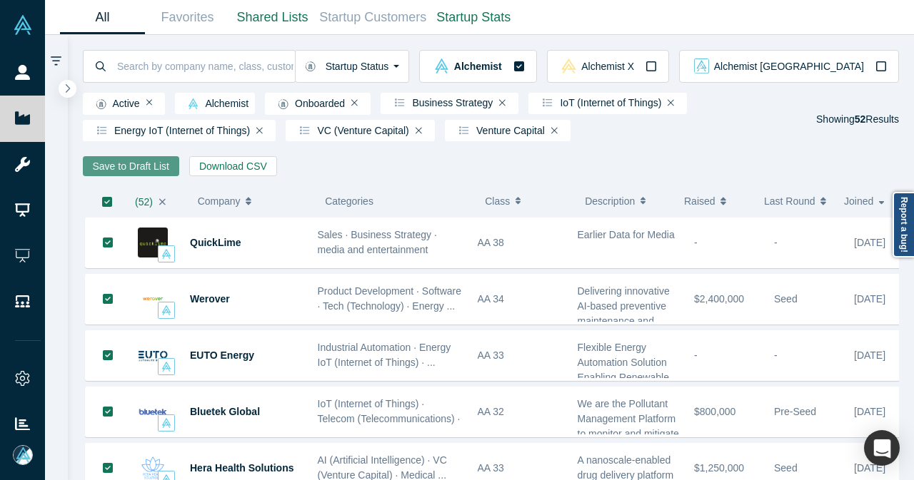
click at [141, 172] on button "Save to Draft List" at bounding box center [131, 166] width 96 height 20
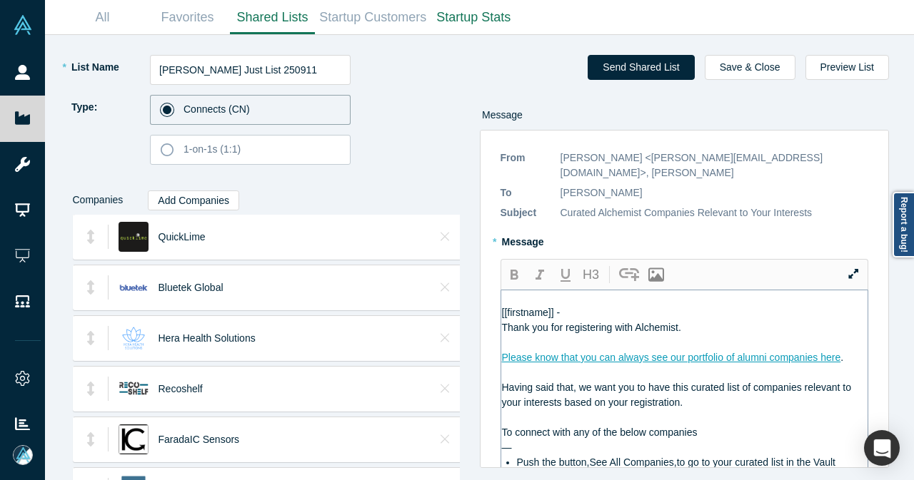
click at [640, 306] on div "[[firstname]] -" at bounding box center [685, 313] width 366 height 15
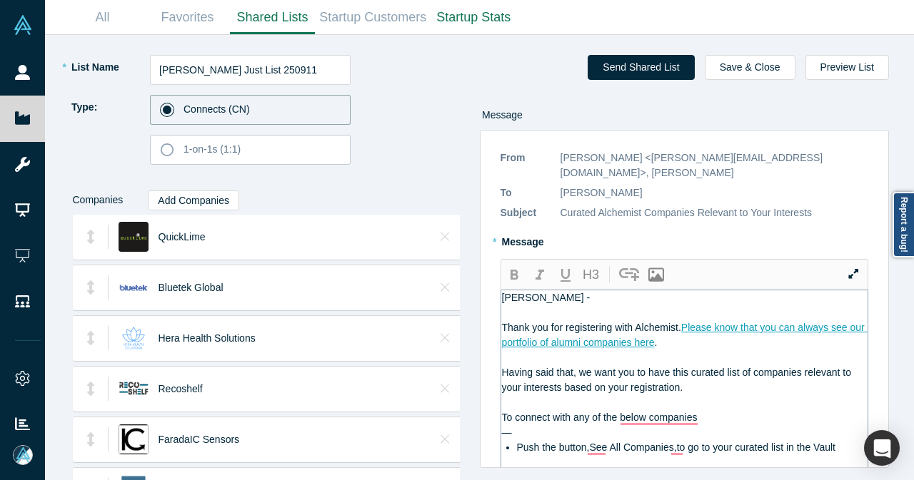
click at [587, 426] on div "—" at bounding box center [685, 433] width 366 height 15
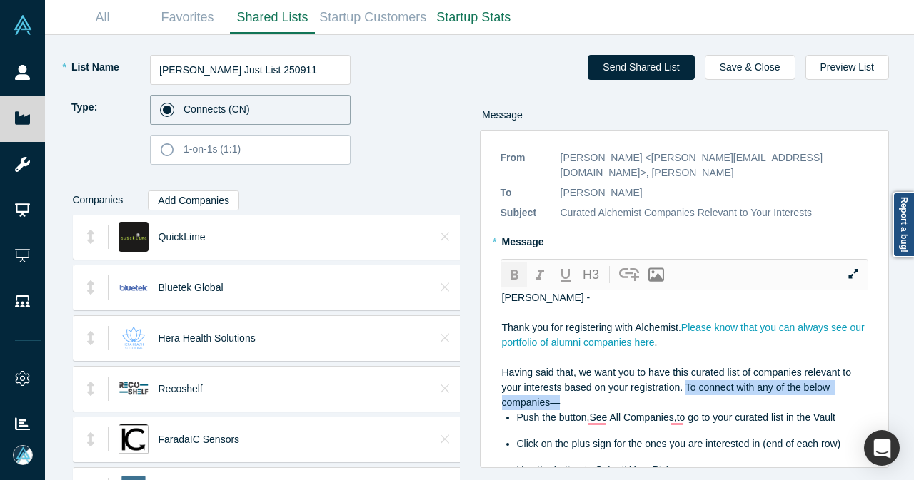
click at [518, 267] on icon "button" at bounding box center [513, 275] width 17 height 17
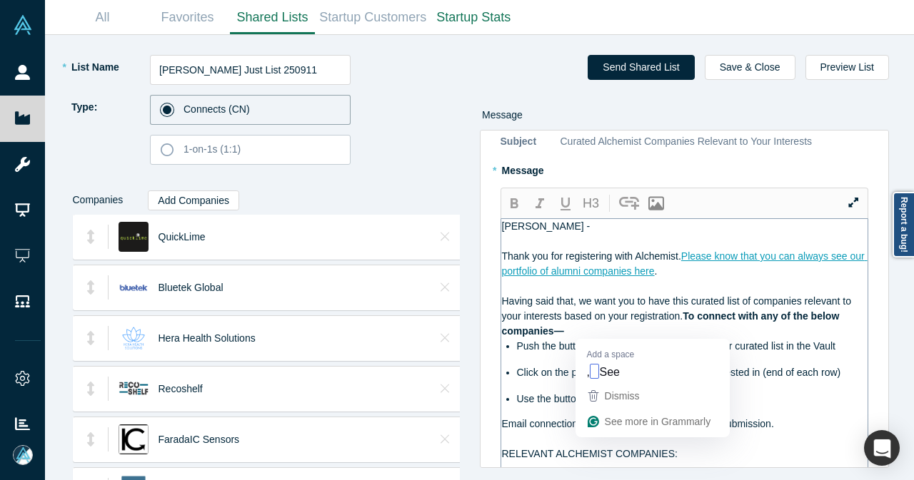
click at [593, 341] on span "Push the button,See All Companies,to go to your curated list in the Vault" at bounding box center [676, 346] width 318 height 11
click at [588, 341] on span "Push the button,See All Companies,to go to your curated list in the Vault" at bounding box center [676, 346] width 318 height 11
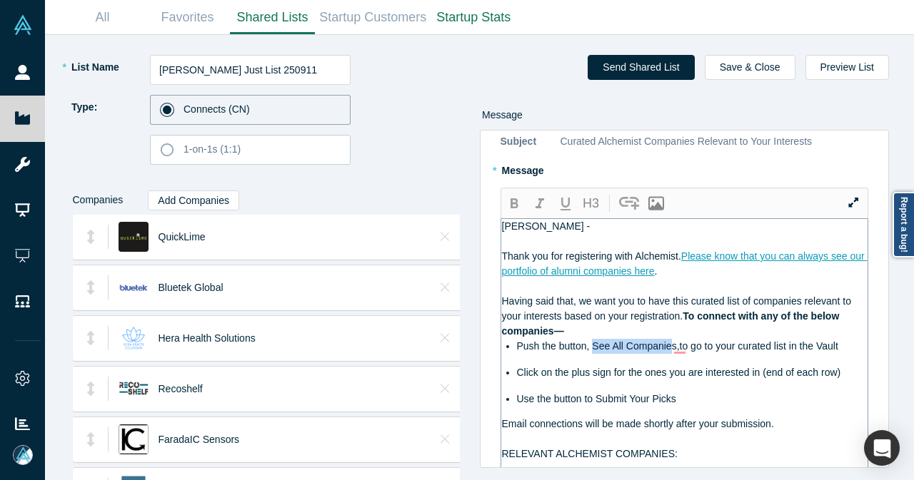
click at [670, 341] on span "Push the button, See All Companies,to go to your curated list in the Vault" at bounding box center [677, 346] width 321 height 11
click at [671, 341] on span "Push the button, See All Companies,to go to your curated list in the Vault" at bounding box center [677, 346] width 321 height 11
click at [514, 196] on icon "button" at bounding box center [513, 204] width 17 height 17
click at [679, 341] on span ",to go to your curated list in the Vault" at bounding box center [759, 346] width 161 height 11
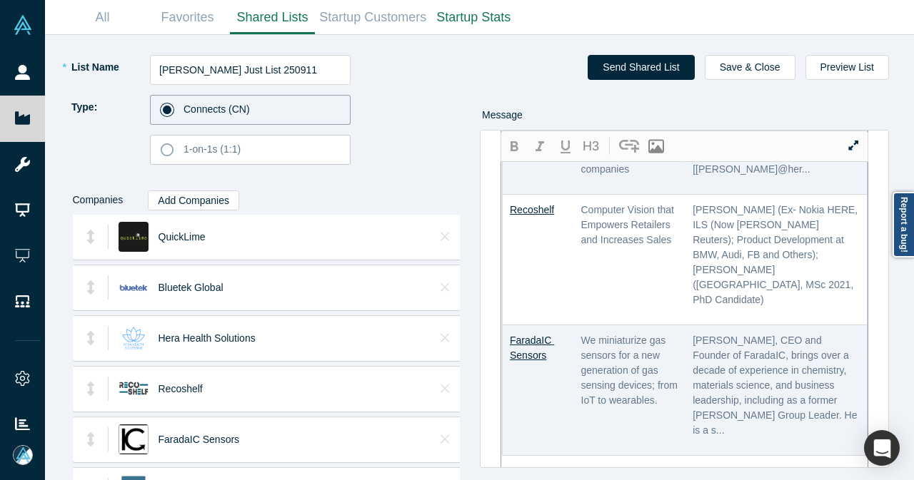
scroll to position [1000, 0]
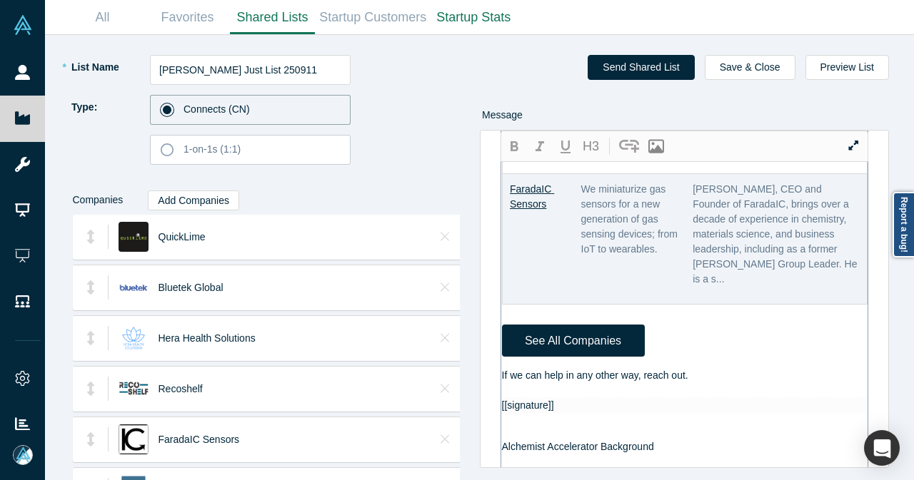
click at [701, 368] on div "If we can help in any other way, reach out." at bounding box center [685, 375] width 366 height 15
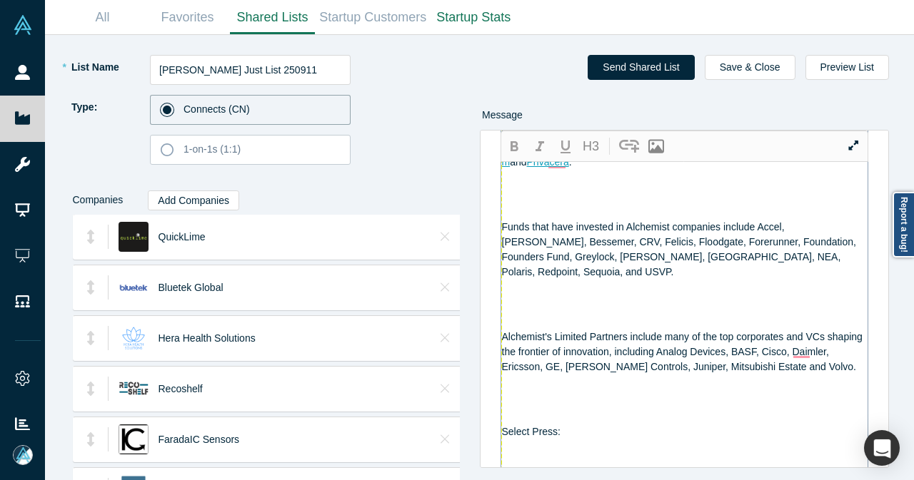
scroll to position [1357, 0]
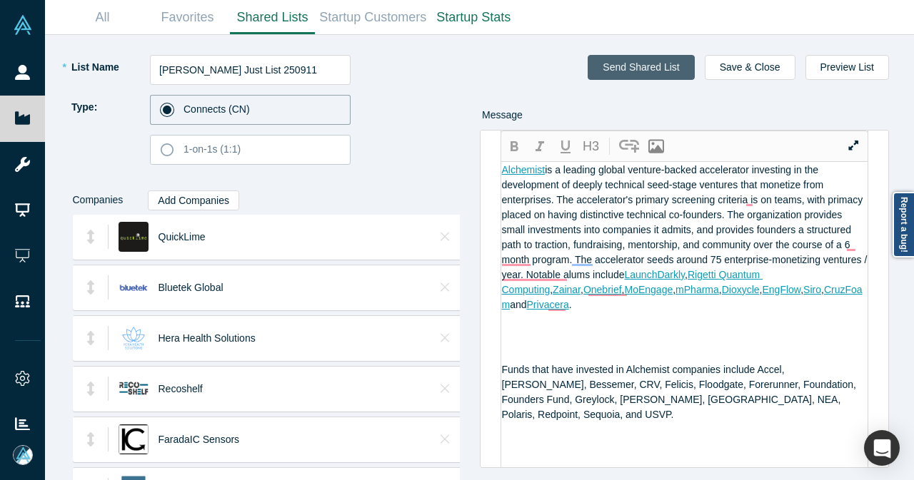
click at [658, 66] on button "Send Shared List" at bounding box center [641, 67] width 106 height 25
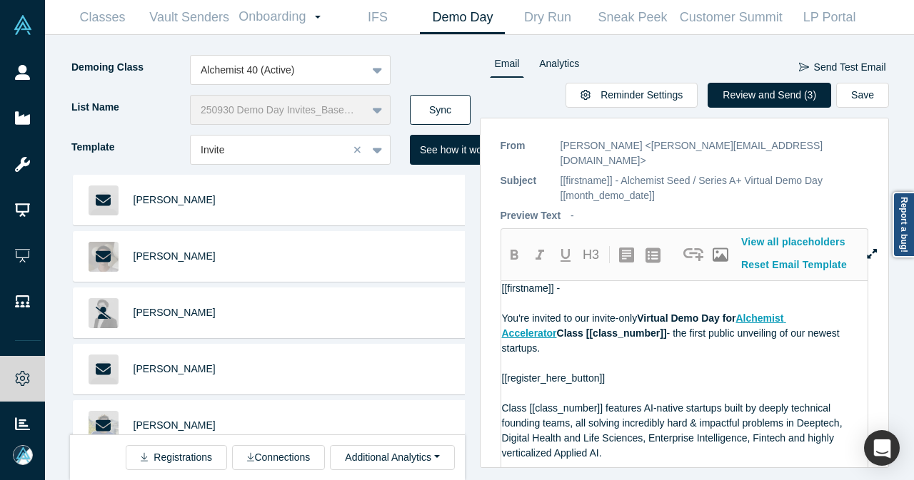
click at [441, 99] on button "Sync" at bounding box center [440, 110] width 61 height 30
click at [770, 90] on button "Review and Send (3)" at bounding box center [770, 95] width 124 height 25
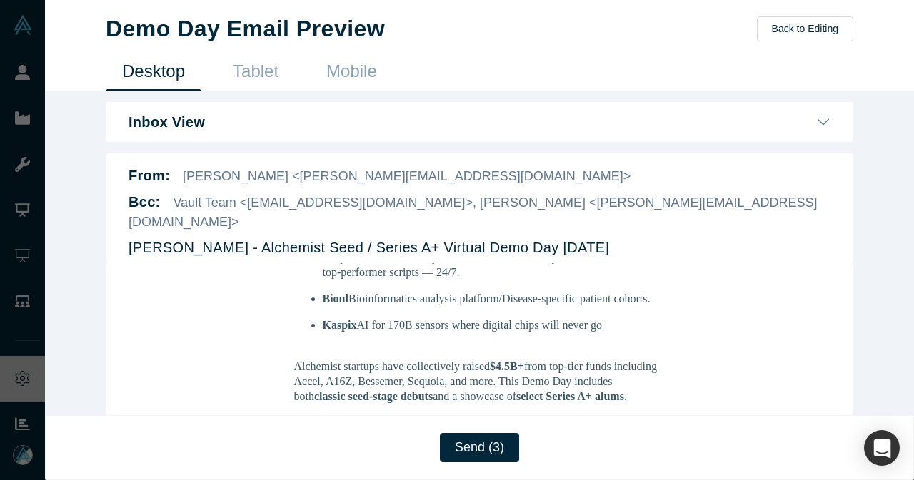
scroll to position [428, 0]
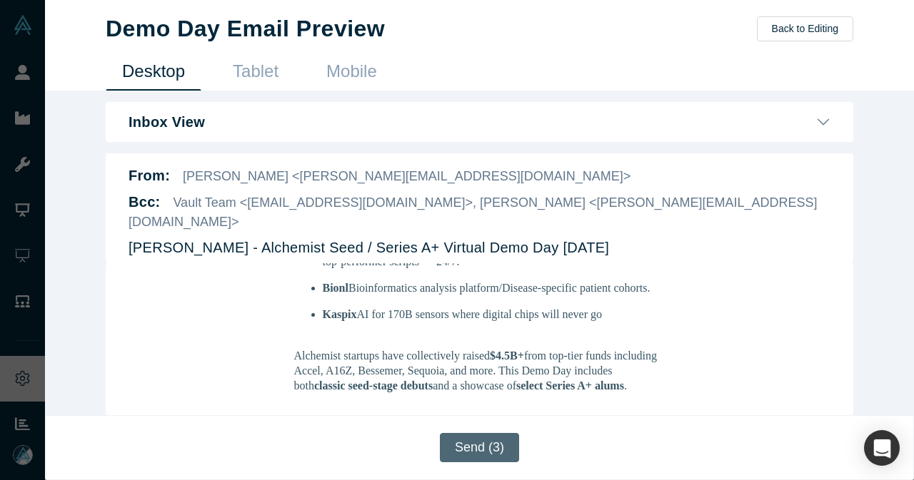
click at [478, 449] on button "Send (3)" at bounding box center [479, 447] width 79 height 29
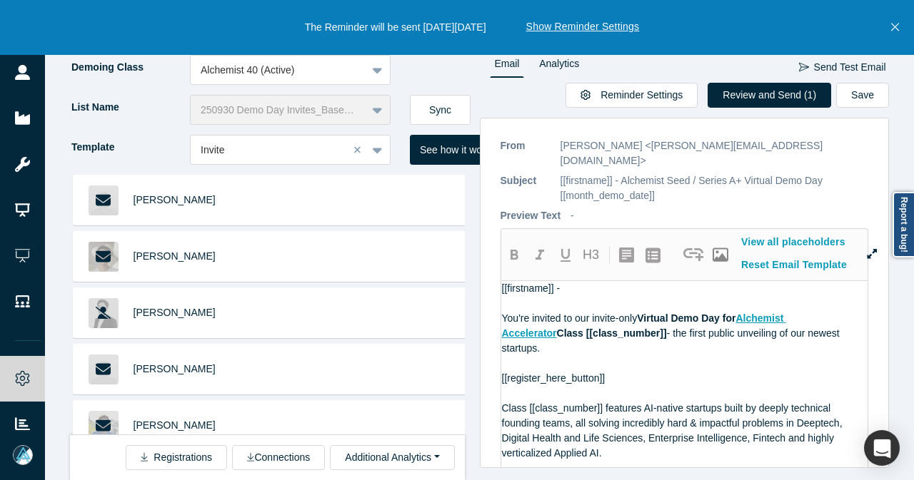
click at [894, 28] on icon "Close" at bounding box center [895, 28] width 8 height 8
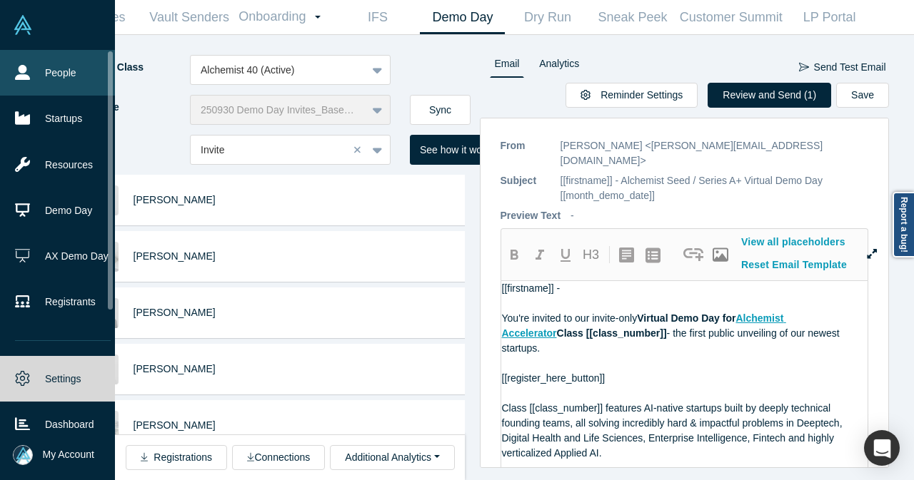
click at [30, 74] on link "People" at bounding box center [63, 73] width 126 height 46
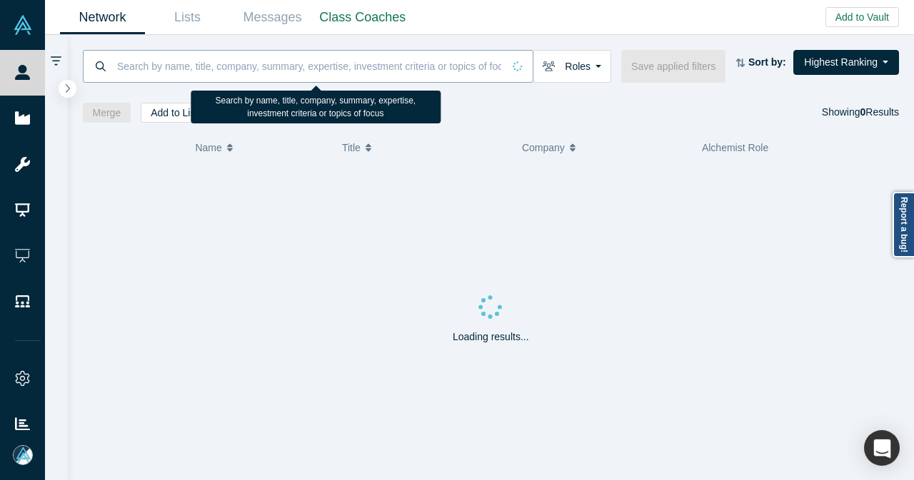
click at [257, 56] on input at bounding box center [309, 66] width 387 height 34
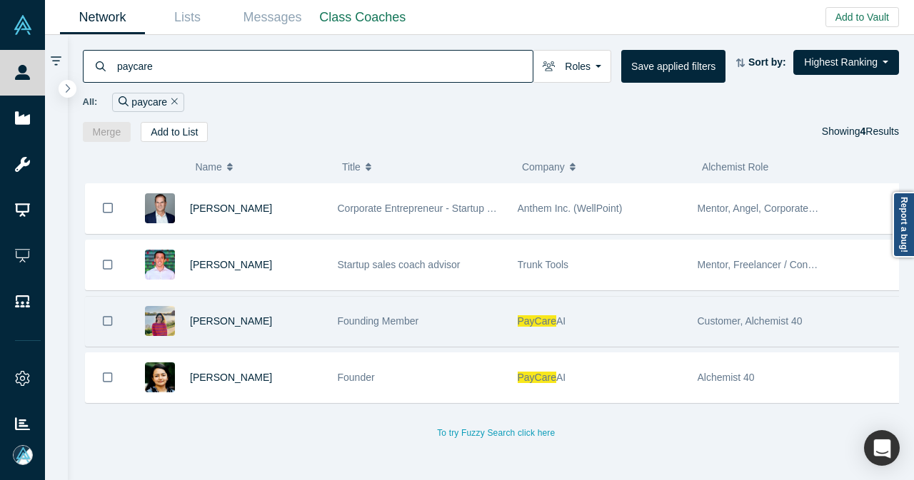
click at [313, 316] on div "Saloni Gautam" at bounding box center [256, 321] width 133 height 49
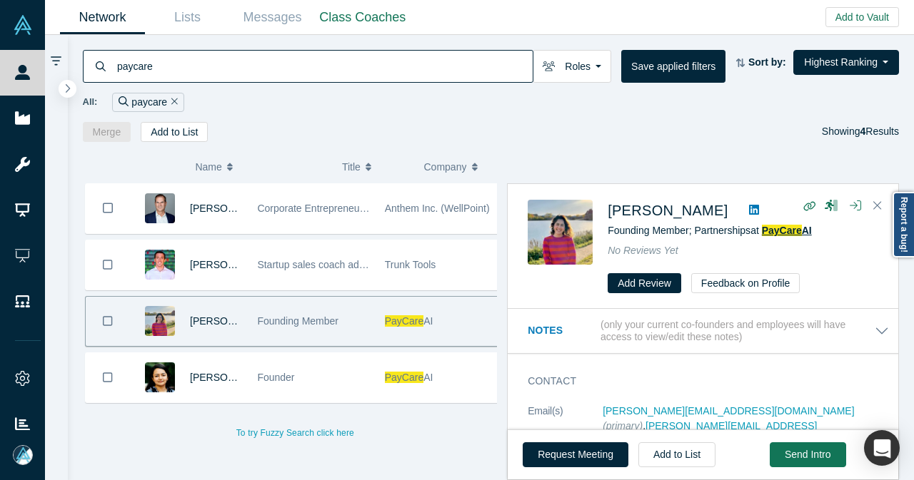
click at [778, 228] on span "PayCare" at bounding box center [782, 230] width 40 height 11
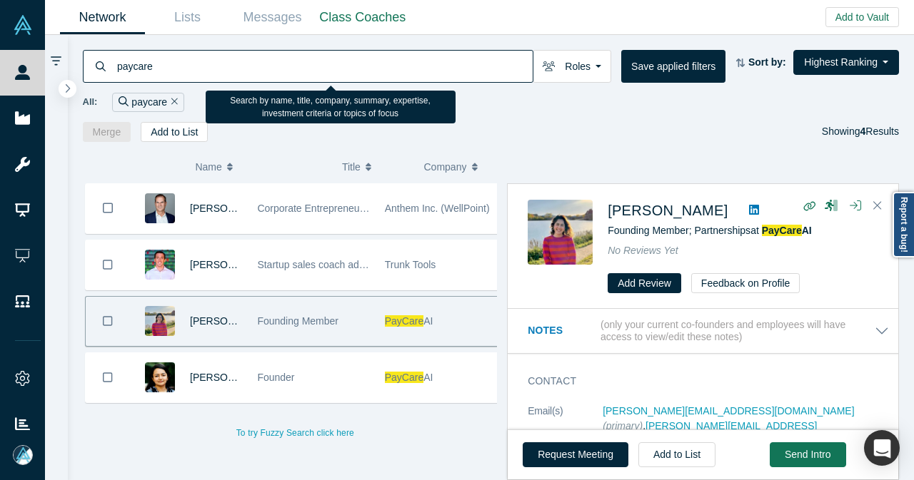
drag, startPoint x: 222, startPoint y: 60, endPoint x: 89, endPoint y: 62, distance: 133.5
click at [90, 62] on div "paycare" at bounding box center [308, 66] width 451 height 33
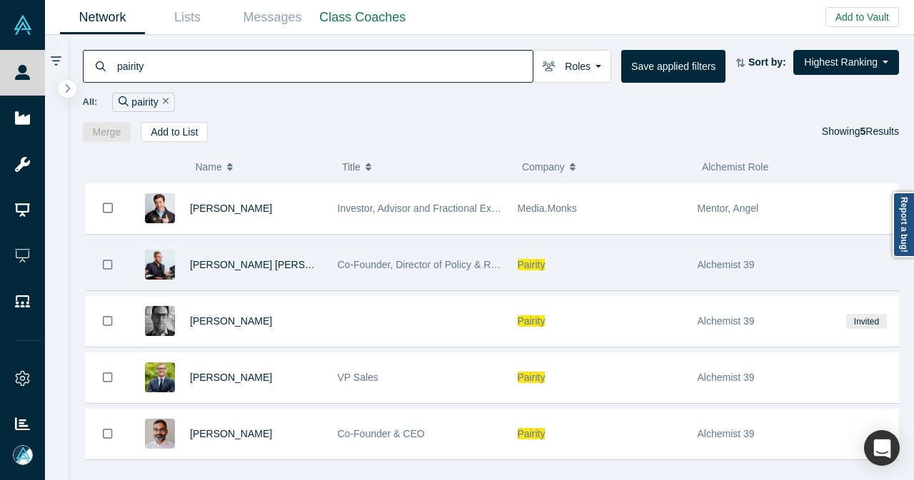
click at [314, 281] on div "Craig Damian Smith" at bounding box center [256, 265] width 133 height 49
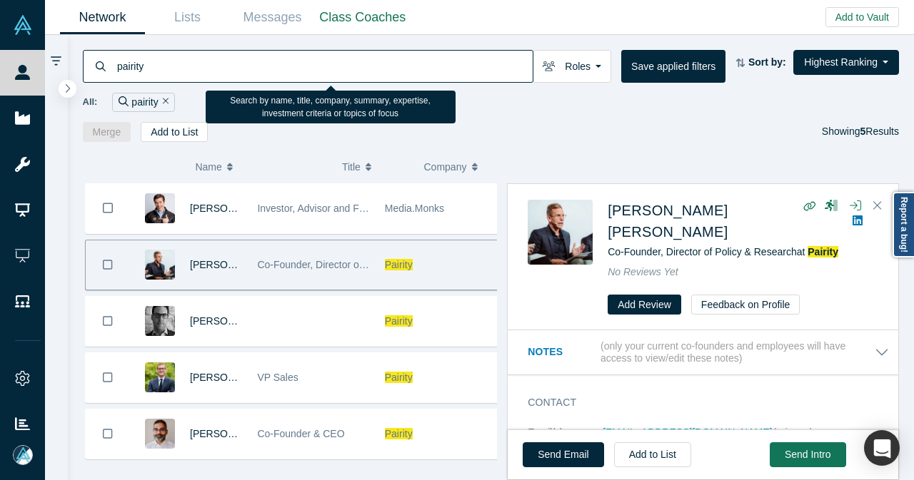
drag, startPoint x: 161, startPoint y: 64, endPoint x: 104, endPoint y: 74, distance: 58.0
click at [104, 74] on div "pairity" at bounding box center [308, 66] width 451 height 33
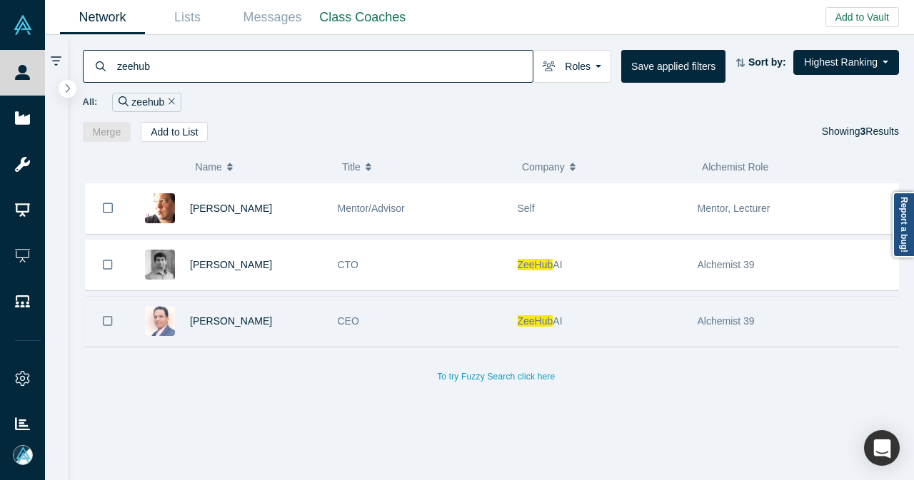
click at [273, 316] on div "Nilesh Dixit" at bounding box center [256, 321] width 133 height 49
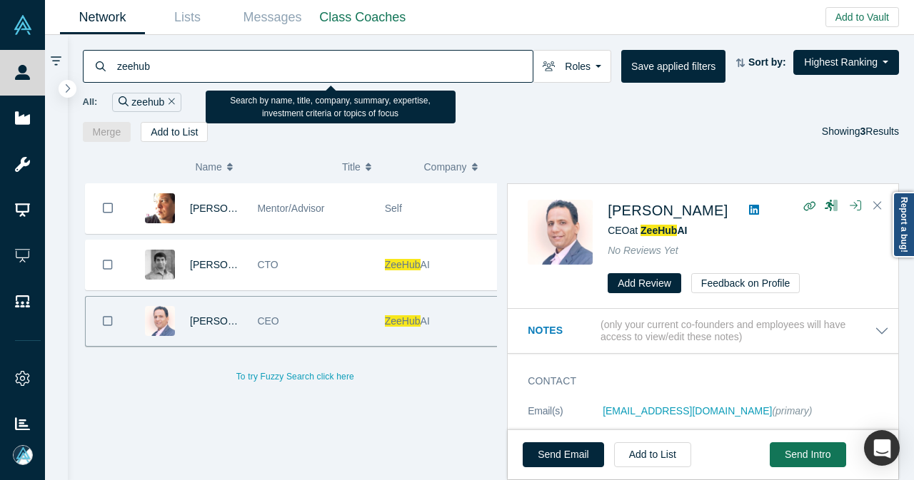
click at [223, 68] on input "zeehub" at bounding box center [324, 66] width 417 height 34
drag, startPoint x: 226, startPoint y: 69, endPoint x: 93, endPoint y: 76, distance: 133.0
click at [93, 76] on div "zeehub" at bounding box center [308, 66] width 451 height 33
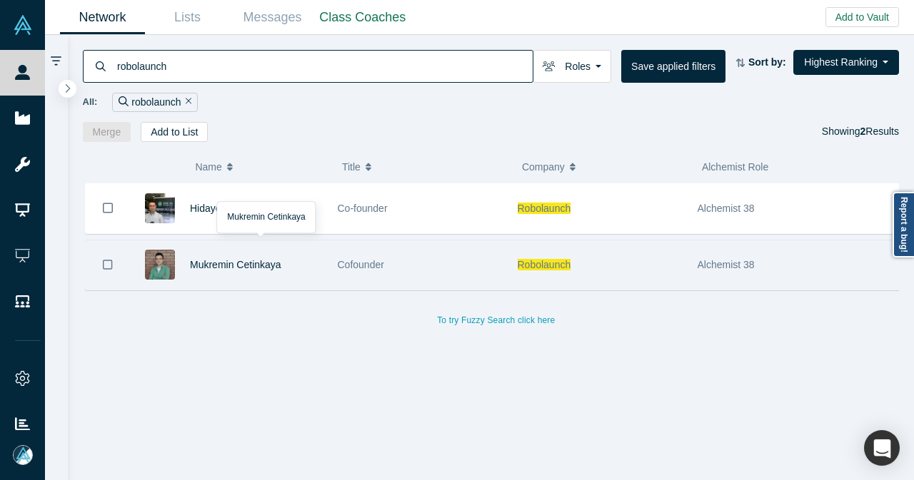
click at [311, 262] on div "Mukremin Cetinkaya" at bounding box center [256, 265] width 133 height 49
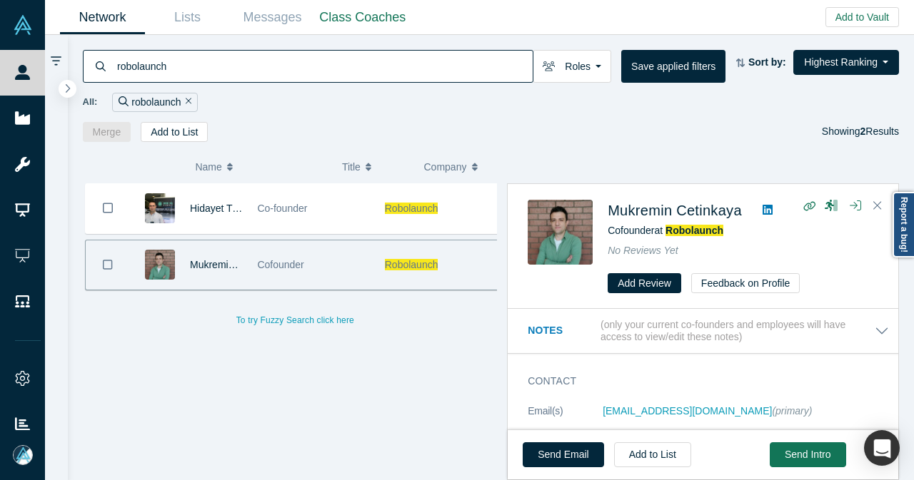
drag, startPoint x: 214, startPoint y: 76, endPoint x: 106, endPoint y: 76, distance: 107.8
click at [106, 76] on div "robolaunch" at bounding box center [308, 66] width 451 height 33
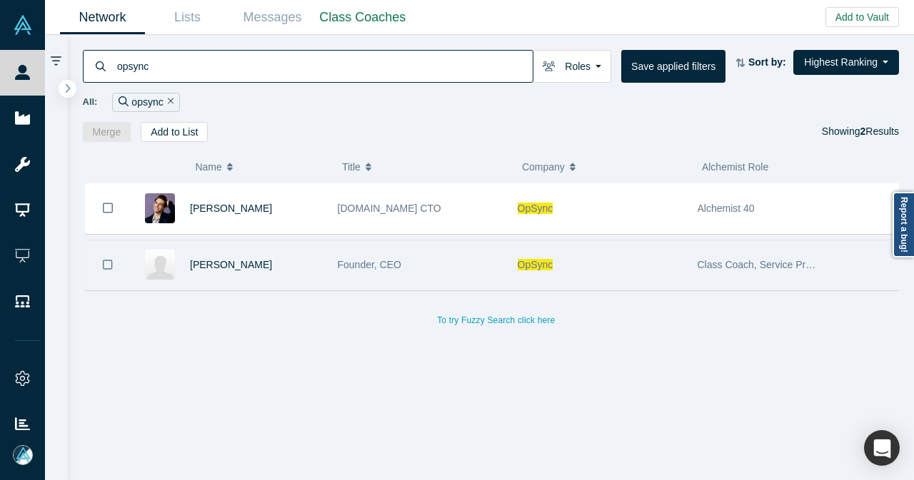
type input "opsync"
click at [294, 262] on div "[PERSON_NAME]" at bounding box center [256, 265] width 133 height 49
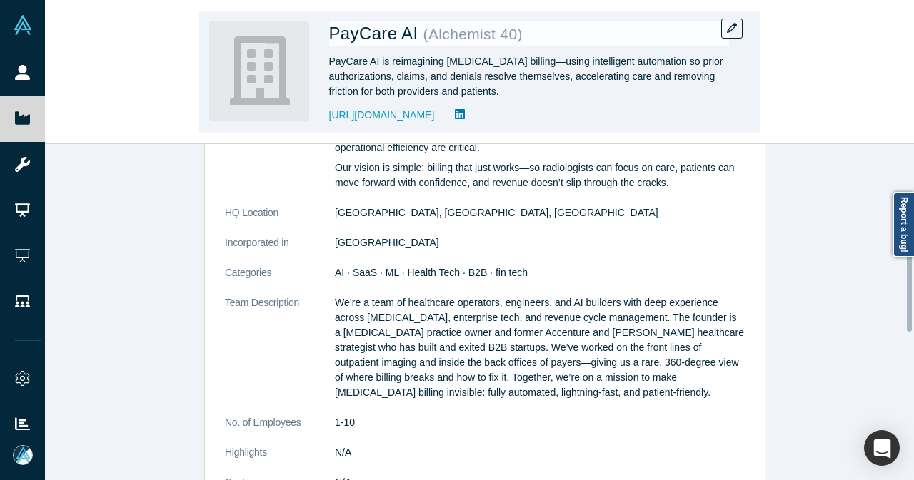
scroll to position [500, 0]
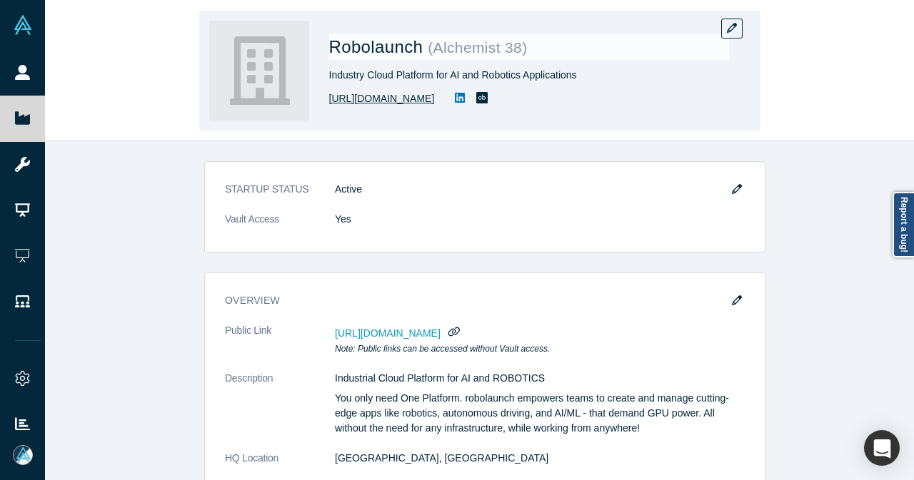
click at [351, 96] on link "[URL][DOMAIN_NAME]" at bounding box center [382, 98] width 106 height 15
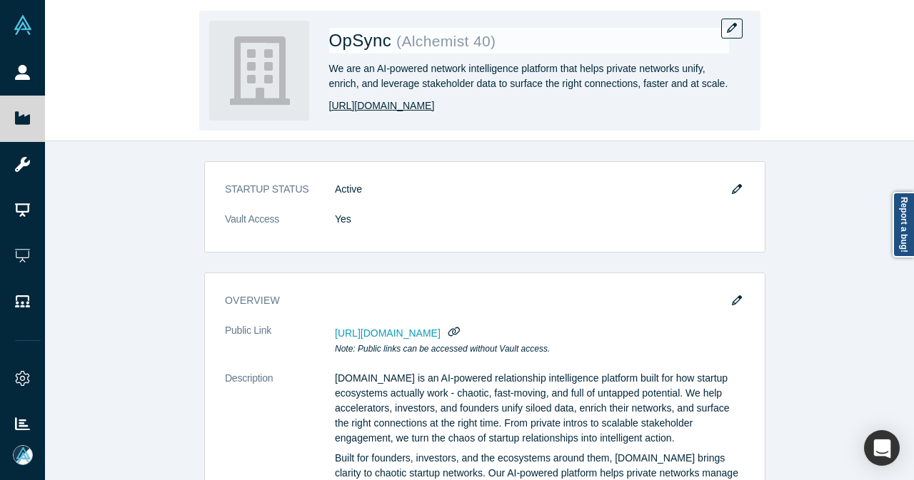
click at [374, 110] on link "[URL][DOMAIN_NAME]" at bounding box center [382, 106] width 106 height 15
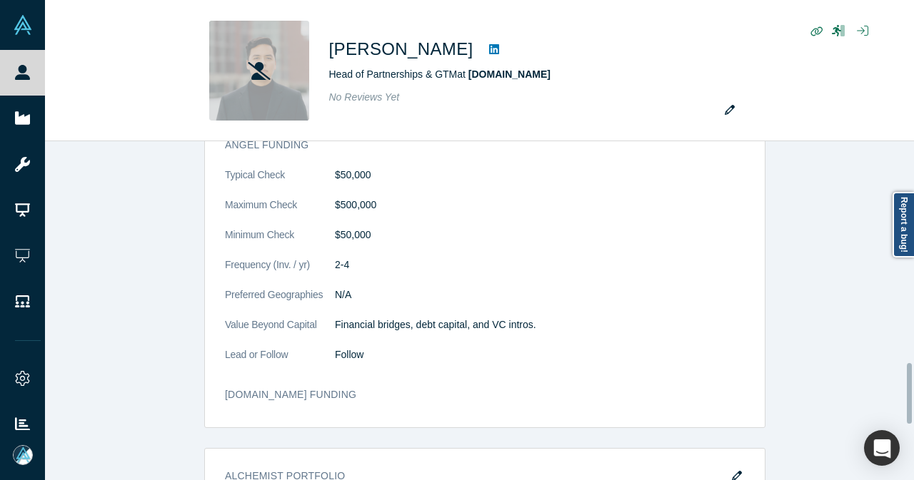
scroll to position [1559, 0]
